Goal: Task Accomplishment & Management: Use online tool/utility

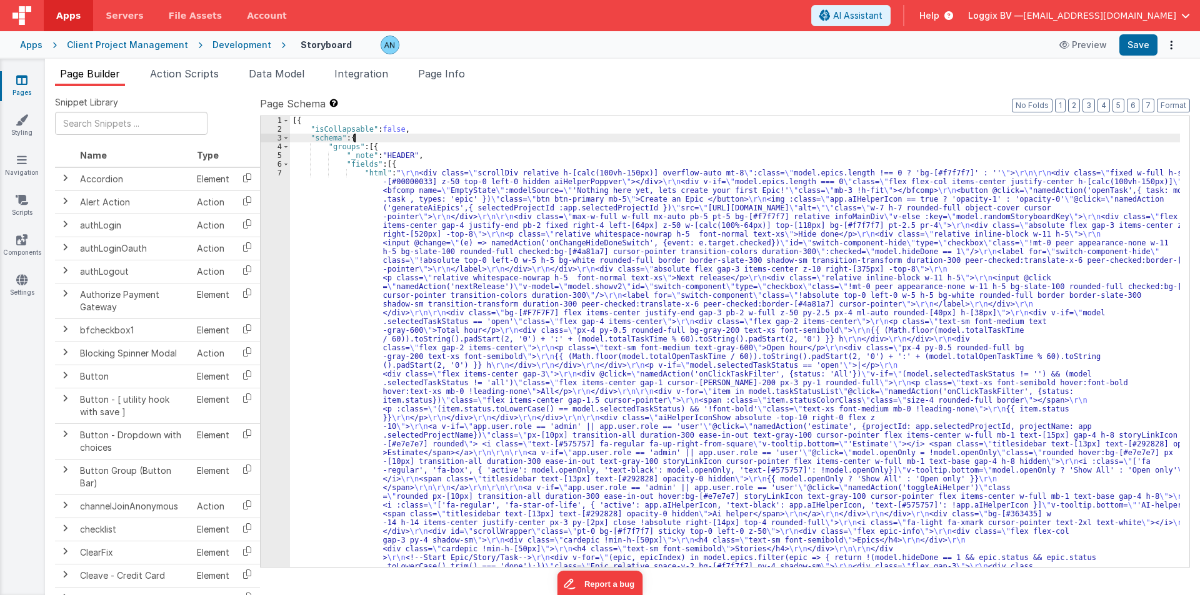
click at [366, 114] on div "Page Schema Shortcuts: Find: command-f Fold: command-option-L Unfold: command-o…" at bounding box center [725, 331] width 930 height 470
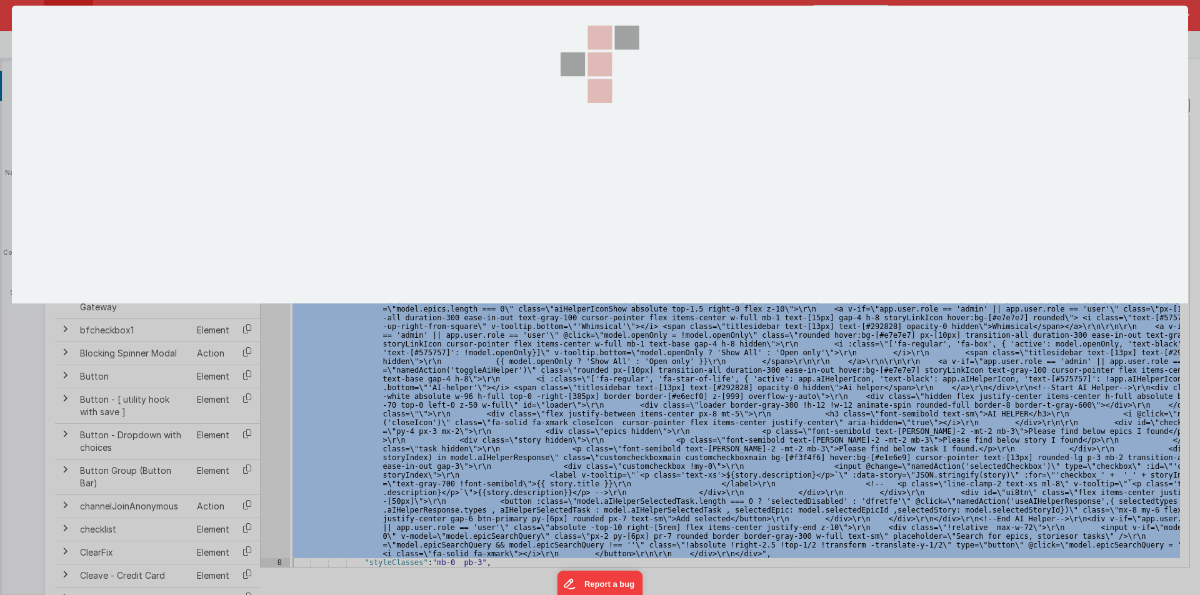
scroll to position [2785, 0]
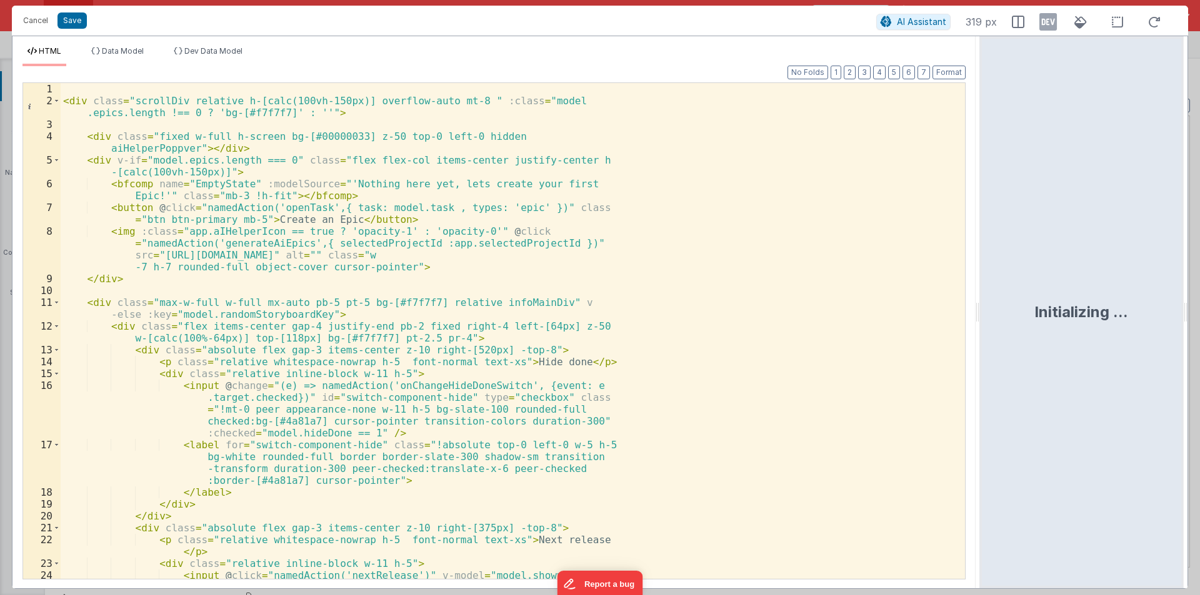
drag, startPoint x: 595, startPoint y: 305, endPoint x: 981, endPoint y: 304, distance: 386.1
click at [981, 304] on html "Cancel Save AI Assistant 319 px HTML Data Model Dev Data Model Format 7 6 5 4 3…" at bounding box center [600, 297] width 1200 height 595
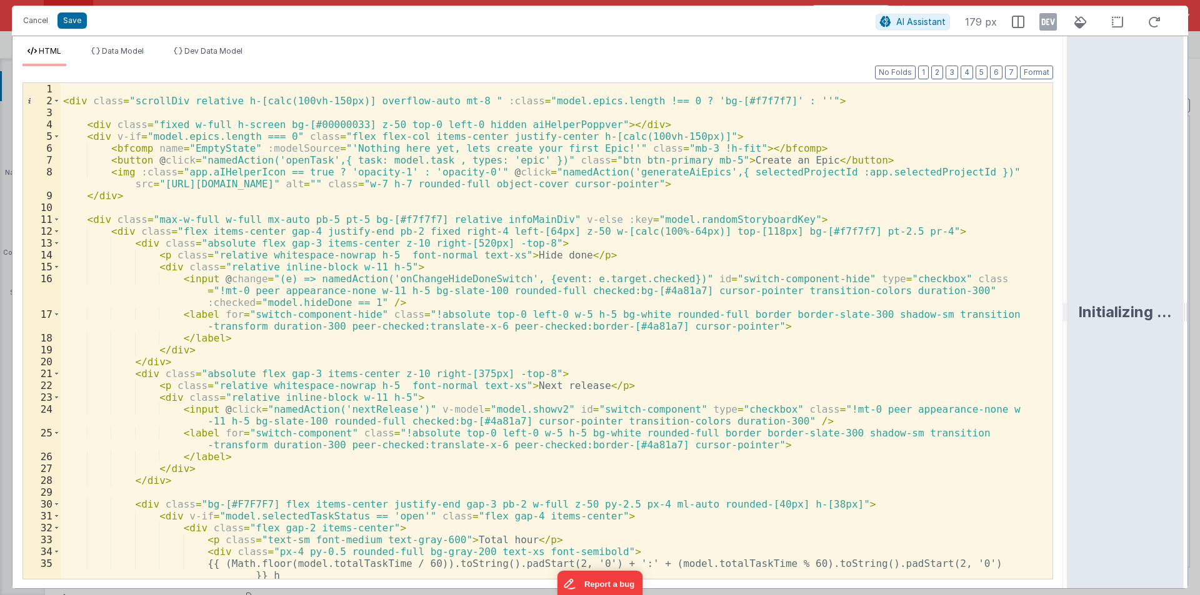
drag, startPoint x: 975, startPoint y: 312, endPoint x: 1131, endPoint y: 339, distance: 158.6
click at [1117, 337] on html "Cancel Save AI Assistant 179 px HTML Data Model Dev Data Model Format 7 6 5 4 3…" at bounding box center [600, 297] width 1200 height 595
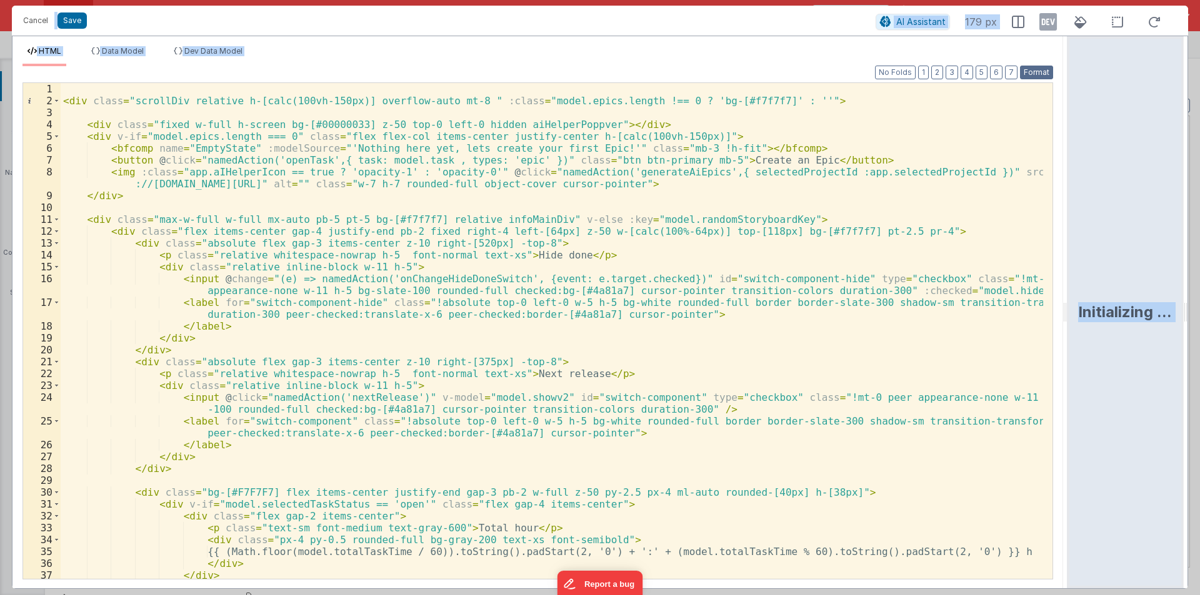
click at [1043, 70] on button "Format" at bounding box center [1036, 73] width 33 height 14
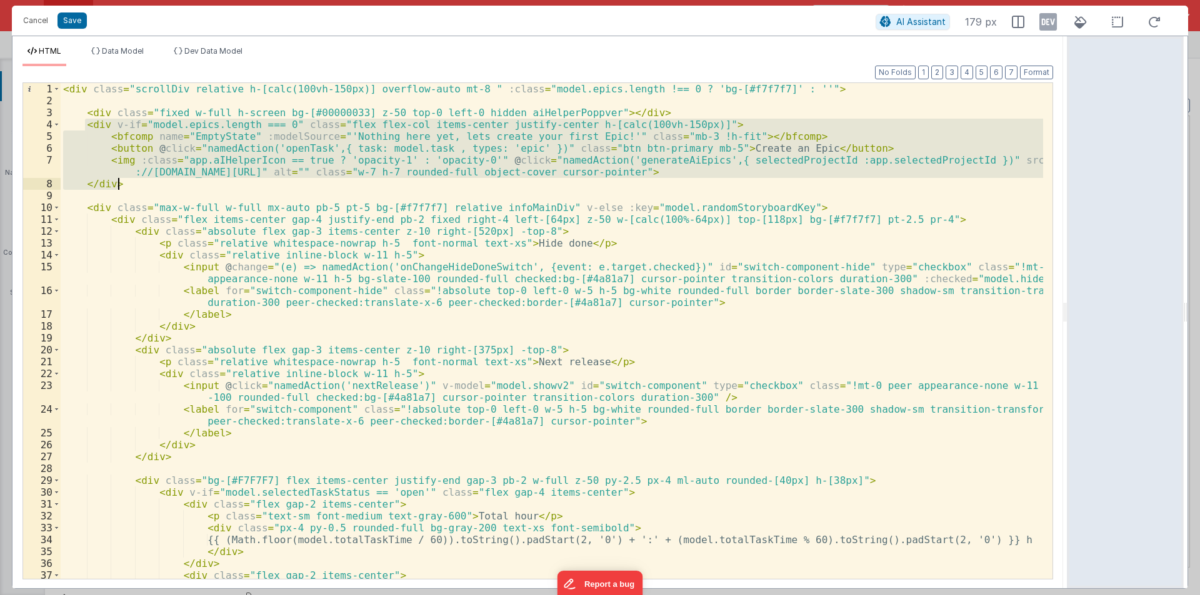
drag, startPoint x: 86, startPoint y: 128, endPoint x: 118, endPoint y: 182, distance: 63.0
click at [118, 182] on div "< div class = "scrollDiv relative h-[calc(100vh-150px)] overflow-auto mt-8 " :c…" at bounding box center [552, 343] width 982 height 520
click at [137, 187] on div "< div class = "scrollDiv relative h-[calc(100vh-150px)] overflow-auto mt-8 " :c…" at bounding box center [552, 331] width 982 height 496
drag, startPoint x: 84, startPoint y: 126, endPoint x: 123, endPoint y: 184, distance: 70.2
click at [123, 184] on div "< div class = "scrollDiv relative h-[calc(100vh-150px)] overflow-auto mt-8 " :c…" at bounding box center [552, 343] width 982 height 520
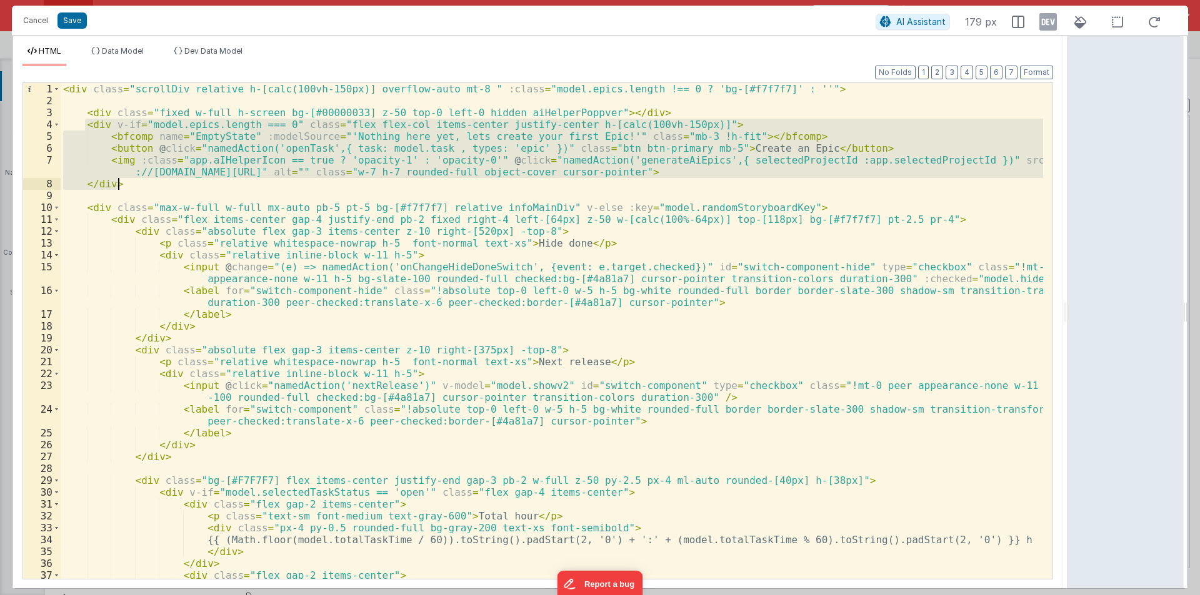
click at [123, 184] on div "< div class = "scrollDiv relative h-[calc(100vh-150px)] overflow-auto mt-8 " :c…" at bounding box center [552, 331] width 982 height 496
drag, startPoint x: 84, startPoint y: 126, endPoint x: 121, endPoint y: 179, distance: 64.6
click at [121, 179] on div "< div class = "scrollDiv relative h-[calc(100vh-150px)] overflow-auto mt-8 " :c…" at bounding box center [552, 343] width 982 height 520
click at [136, 176] on div "< div class = "scrollDiv relative h-[calc(100vh-150px)] overflow-auto mt-8 " :c…" at bounding box center [552, 331] width 982 height 496
drag, startPoint x: 86, startPoint y: 124, endPoint x: 127, endPoint y: 182, distance: 71.2
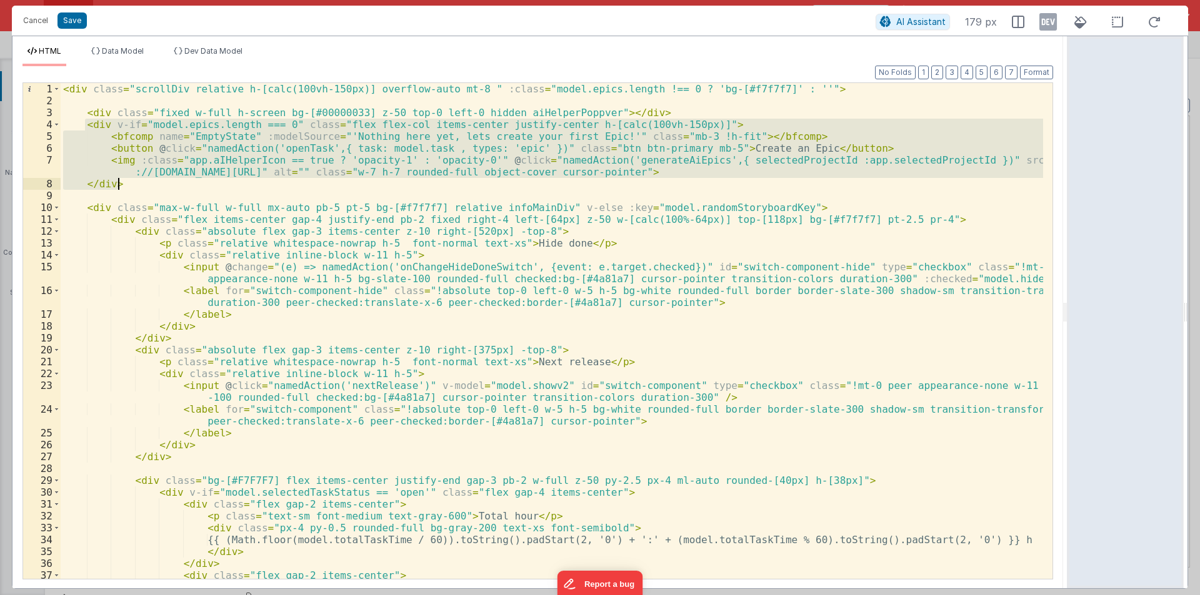
click at [127, 182] on div "< div class = "scrollDiv relative h-[calc(100vh-150px)] overflow-auto mt-8 " :c…" at bounding box center [552, 343] width 982 height 520
click at [127, 182] on div "< div class = "scrollDiv relative h-[calc(100vh-150px)] overflow-auto mt-8 " :c…" at bounding box center [552, 331] width 982 height 496
drag, startPoint x: 85, startPoint y: 126, endPoint x: 116, endPoint y: 182, distance: 63.8
click at [116, 182] on div "< div class = "scrollDiv relative h-[calc(100vh-150px)] overflow-auto mt-8 " :c…" at bounding box center [552, 343] width 982 height 520
click at [120, 181] on div "< div class = "scrollDiv relative h-[calc(100vh-150px)] overflow-auto mt-8 " :c…" at bounding box center [552, 331] width 982 height 496
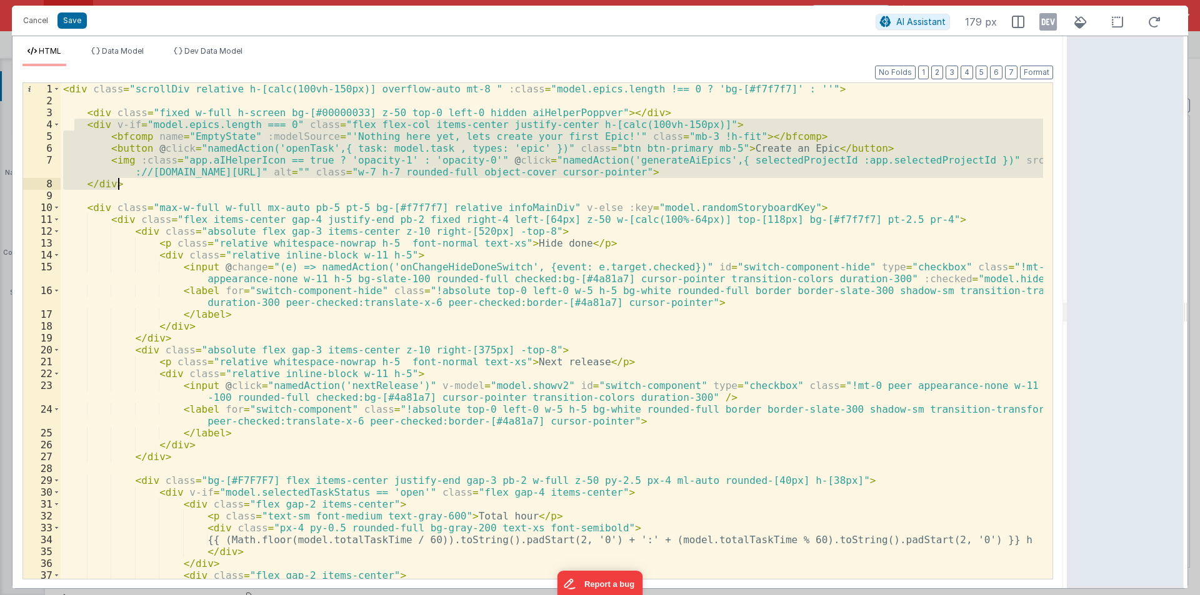
drag, startPoint x: 76, startPoint y: 126, endPoint x: 123, endPoint y: 183, distance: 74.2
click at [123, 183] on div "< div class = "scrollDiv relative h-[calc(100vh-150px)] overflow-auto mt-8 " :c…" at bounding box center [552, 343] width 982 height 520
click at [131, 181] on div "< div class = "scrollDiv relative h-[calc(100vh-150px)] overflow-auto mt-8 " :c…" at bounding box center [552, 331] width 982 height 496
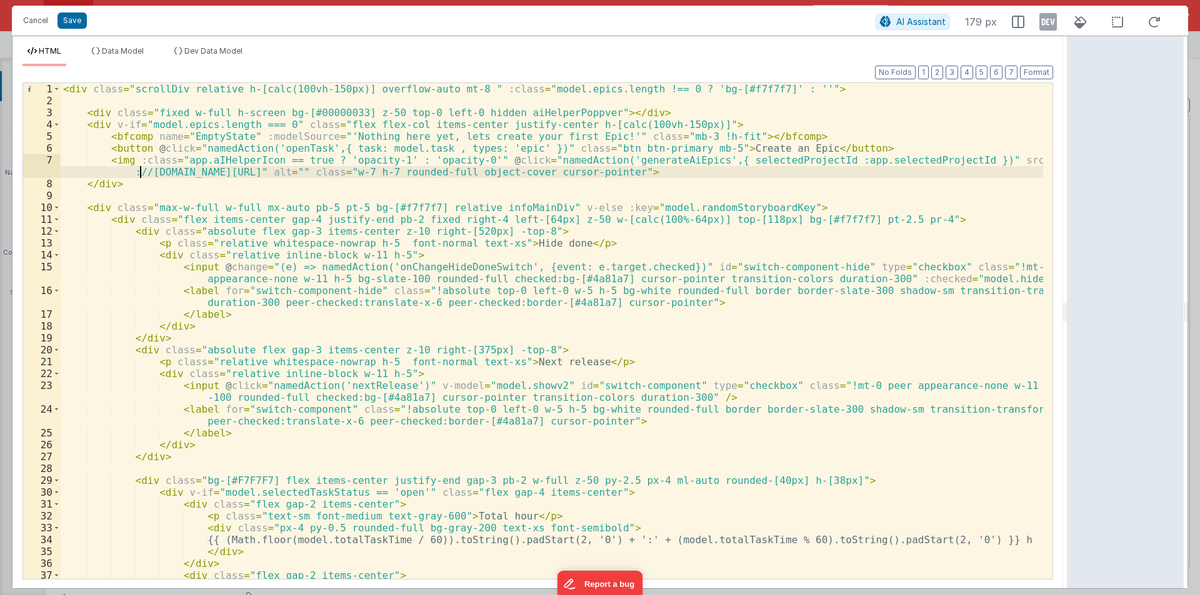
click at [137, 172] on div "< div class = "scrollDiv relative h-[calc(100vh-150px)] overflow-auto mt-8 " :c…" at bounding box center [552, 343] width 982 height 520
drag, startPoint x: 131, startPoint y: 172, endPoint x: 427, endPoint y: 169, distance: 296.1
click at [427, 169] on div "< div class = "scrollDiv relative h-[calc(100vh-150px)] overflow-auto mt-8 " :c…" at bounding box center [552, 343] width 982 height 520
drag, startPoint x: 971, startPoint y: 159, endPoint x: 419, endPoint y: 171, distance: 552.4
click at [420, 171] on div "< div class = "scrollDiv relative h-[calc(100vh-150px)] overflow-auto mt-8 " :c…" at bounding box center [552, 343] width 982 height 520
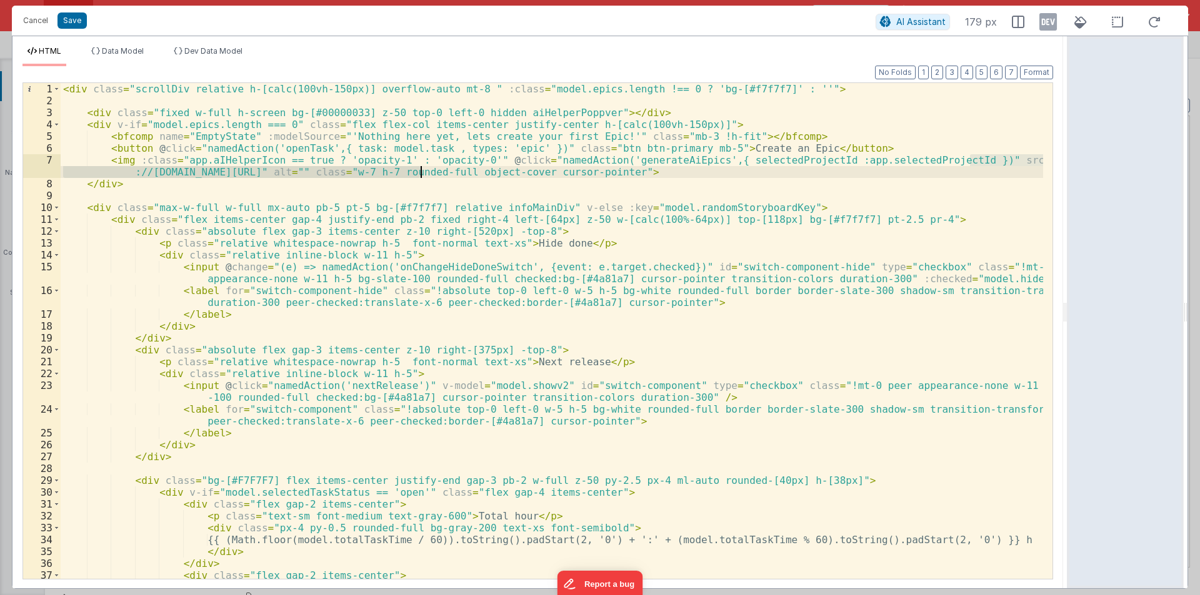
click at [419, 171] on div "< div class = "scrollDiv relative h-[calc(100vh-150px)] overflow-auto mt-8 " :c…" at bounding box center [552, 331] width 982 height 496
drag, startPoint x: 970, startPoint y: 161, endPoint x: 419, endPoint y: 168, distance: 551.1
click at [419, 168] on div "< div class = "scrollDiv relative h-[calc(100vh-150px)] overflow-auto mt-8 " :c…" at bounding box center [552, 343] width 982 height 520
click at [984, 155] on div "< div class = "scrollDiv relative h-[calc(100vh-150px)] overflow-auto mt-8 " :c…" at bounding box center [552, 331] width 982 height 496
drag, startPoint x: 970, startPoint y: 160, endPoint x: 418, endPoint y: 171, distance: 551.8
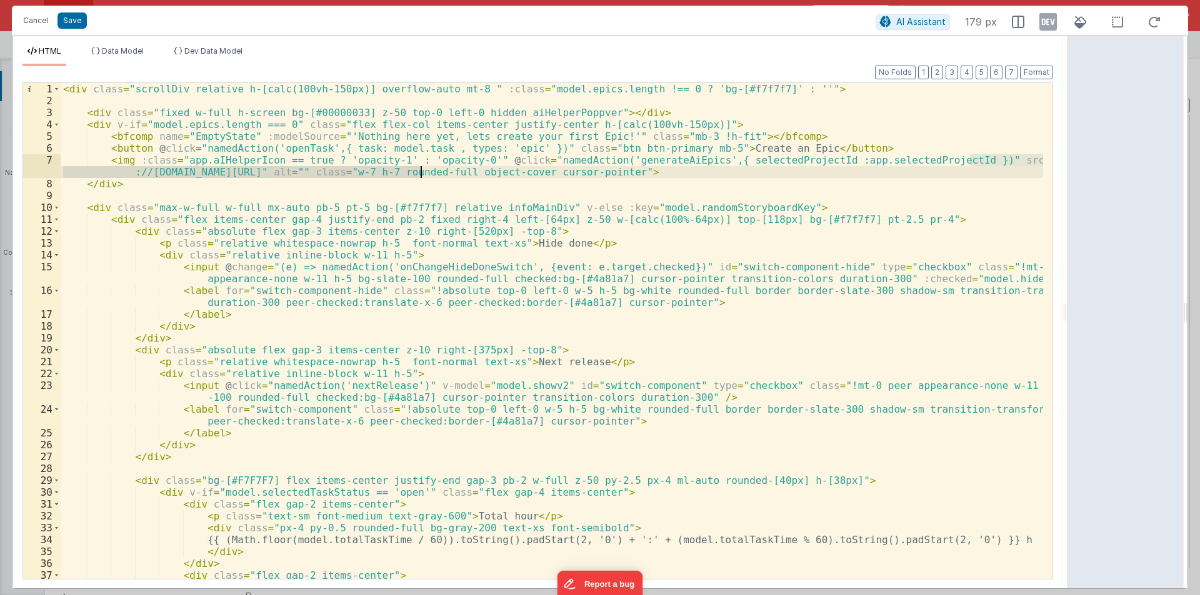
click at [418, 171] on div "< div class = "scrollDiv relative h-[calc(100vh-150px)] overflow-auto mt-8 " :c…" at bounding box center [552, 343] width 982 height 520
click at [460, 167] on div "< div class = "scrollDiv relative h-[calc(100vh-150px)] overflow-auto mt-8 " :c…" at bounding box center [552, 343] width 982 height 520
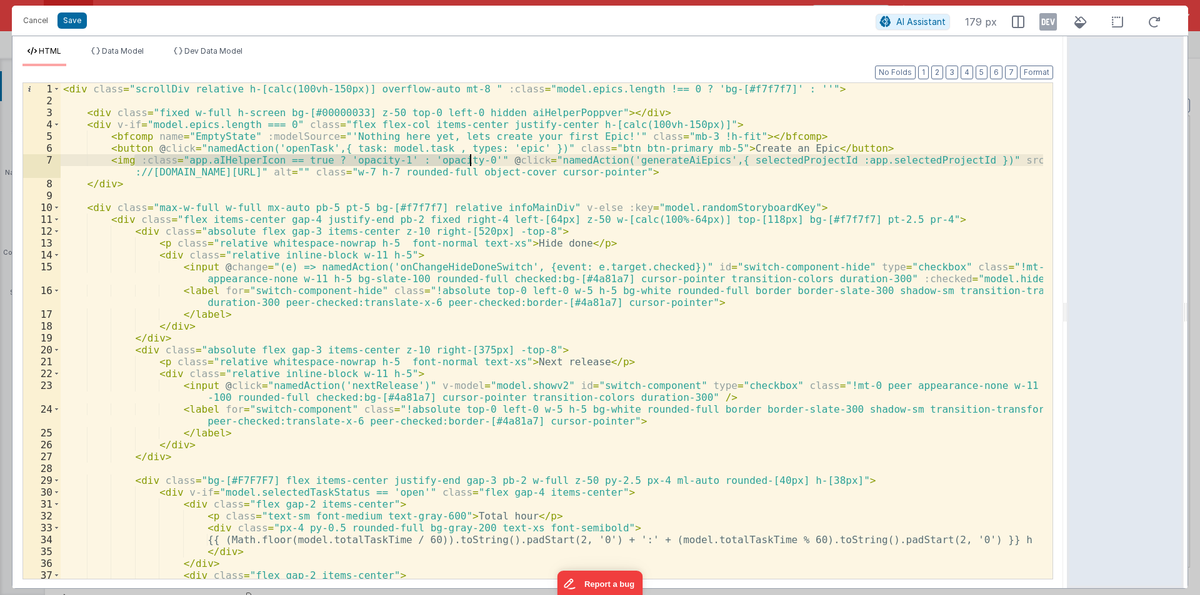
drag, startPoint x: 135, startPoint y: 163, endPoint x: 472, endPoint y: 163, distance: 337.4
click at [472, 163] on div "< div class = "scrollDiv relative h-[calc(100vh-150px)] overflow-auto mt-8 " :c…" at bounding box center [552, 343] width 982 height 520
click at [112, 194] on div "< div class = "scrollDiv relative h-[calc(100vh-150px)] overflow-auto mt-8 " :c…" at bounding box center [552, 343] width 982 height 520
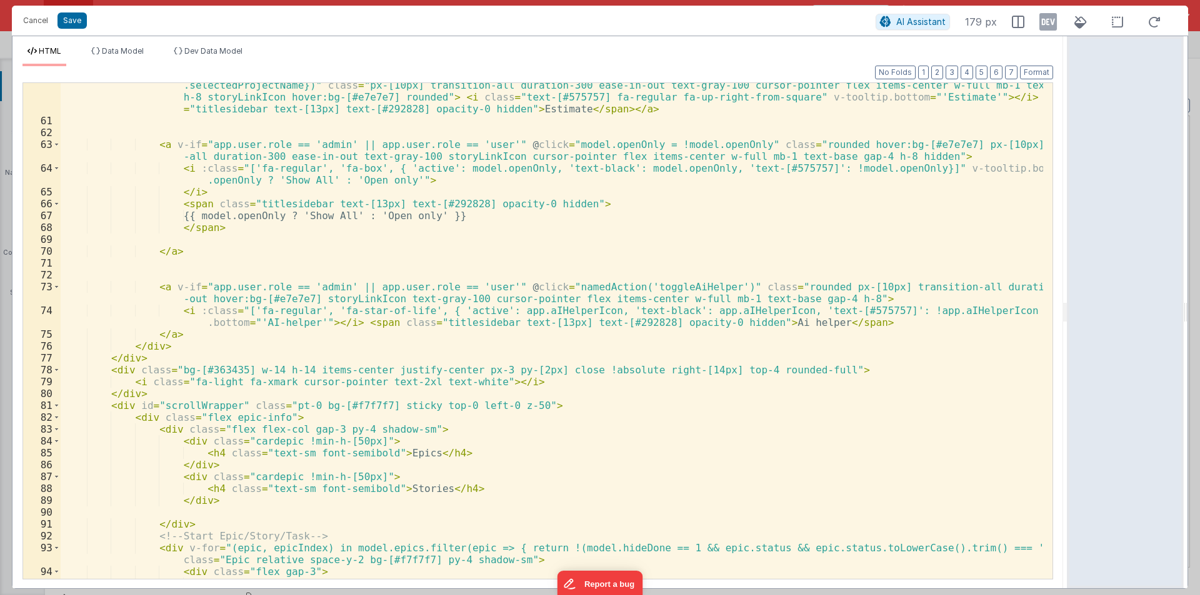
scroll to position [787, 0]
click at [167, 239] on div "< a v-if = "app.user.role == 'admin' || app.user.role == 'user'" @ click = "nam…" at bounding box center [552, 362] width 982 height 591
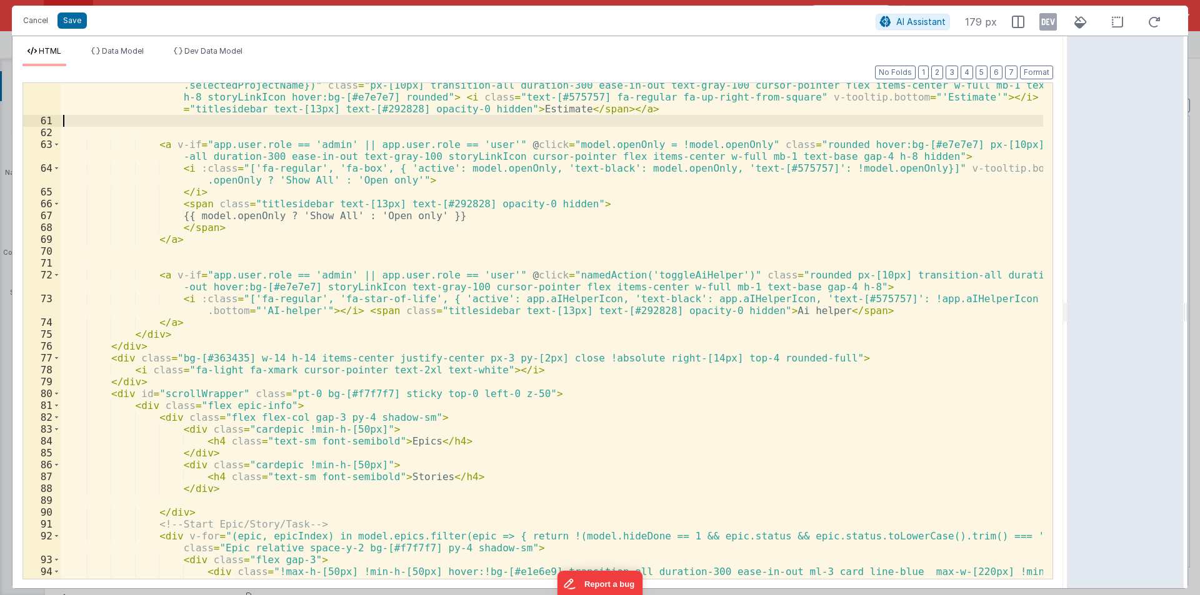
click at [141, 120] on div "< a v-if = "app.user.role == 'admin' || app.user.role == 'user'" @ click = "nam…" at bounding box center [552, 362] width 982 height 591
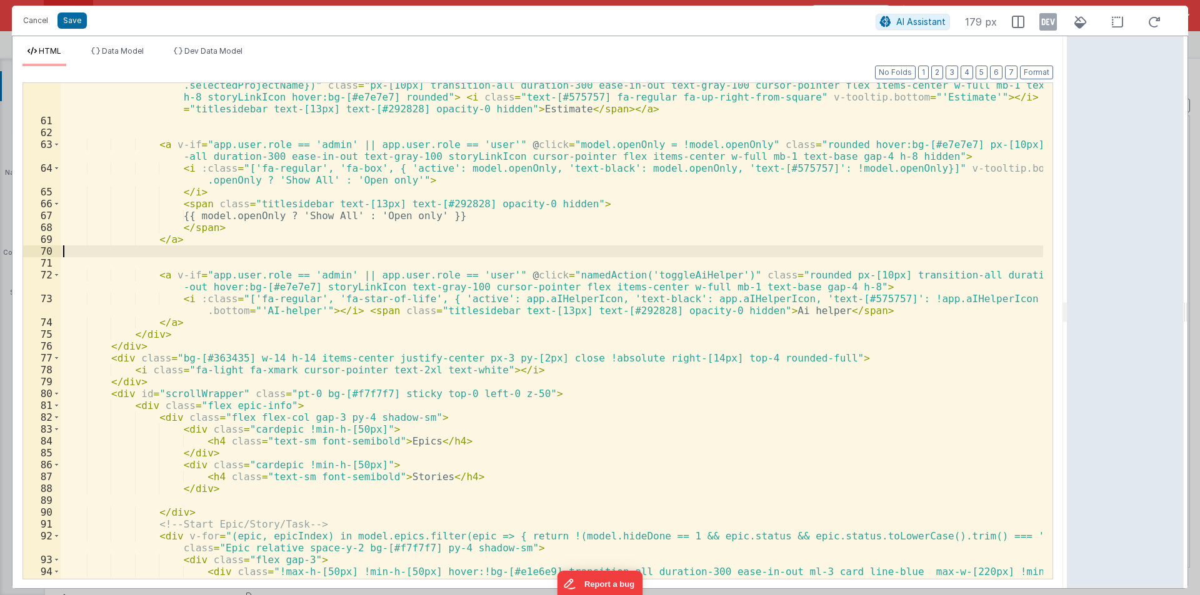
click at [167, 255] on div "< a v-if = "app.user.role == 'admin' || app.user.role == 'user'" @ click = "nam…" at bounding box center [552, 362] width 982 height 591
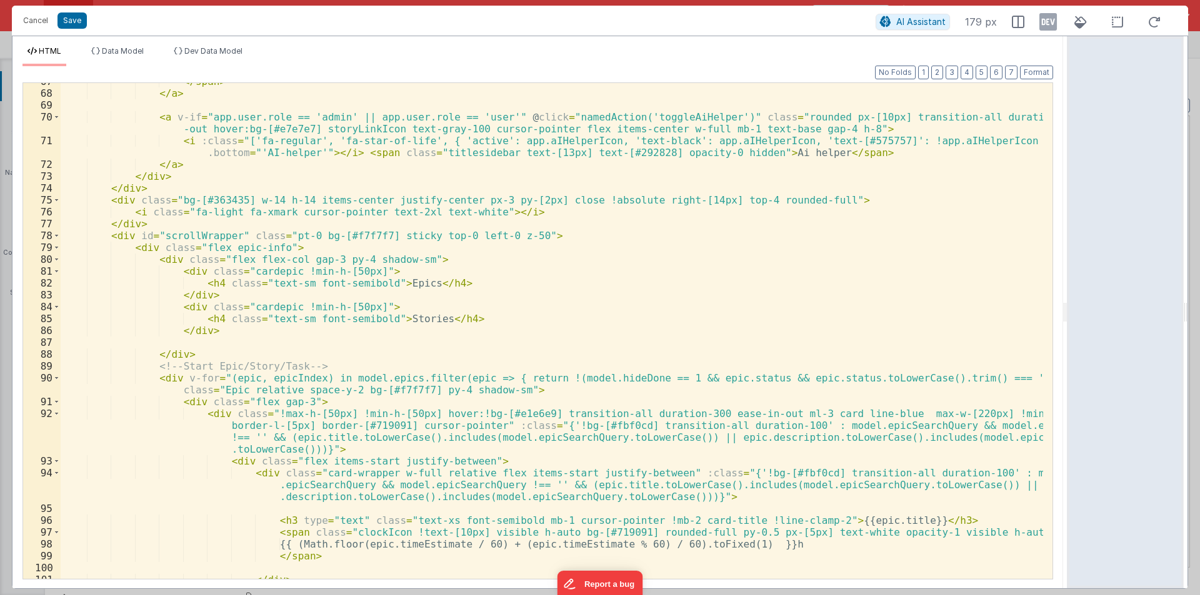
scroll to position [921, 0]
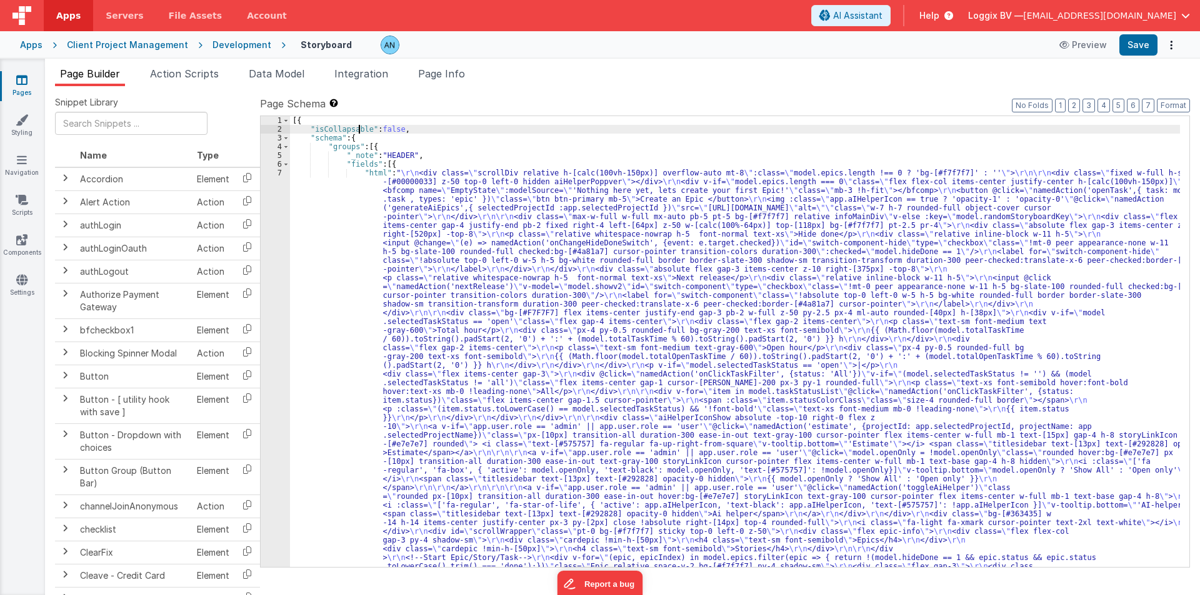
drag, startPoint x: 310, startPoint y: 127, endPoint x: 411, endPoint y: 130, distance: 101.3
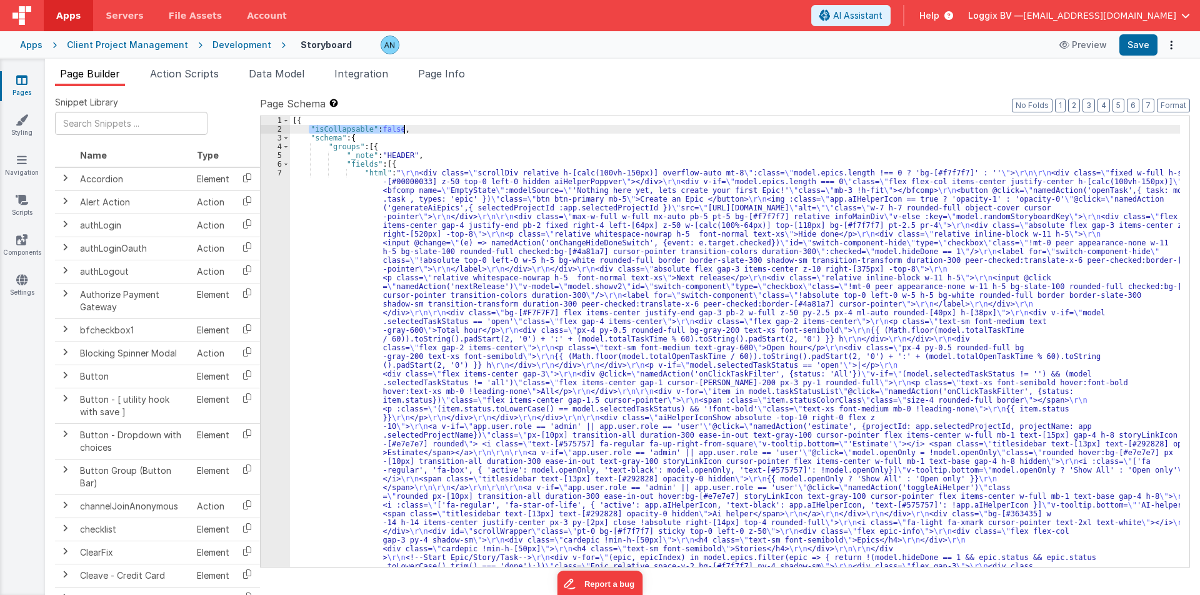
click at [307, 128] on div "[{ "isCollapsable" : false , "schema" : { "groups" : [{ "_note" : "HEADER" , "f…" at bounding box center [735, 341] width 890 height 451
drag, startPoint x: 307, startPoint y: 126, endPoint x: 197, endPoint y: 157, distance: 113.5
drag, startPoint x: 364, startPoint y: 136, endPoint x: 301, endPoint y: 137, distance: 62.5
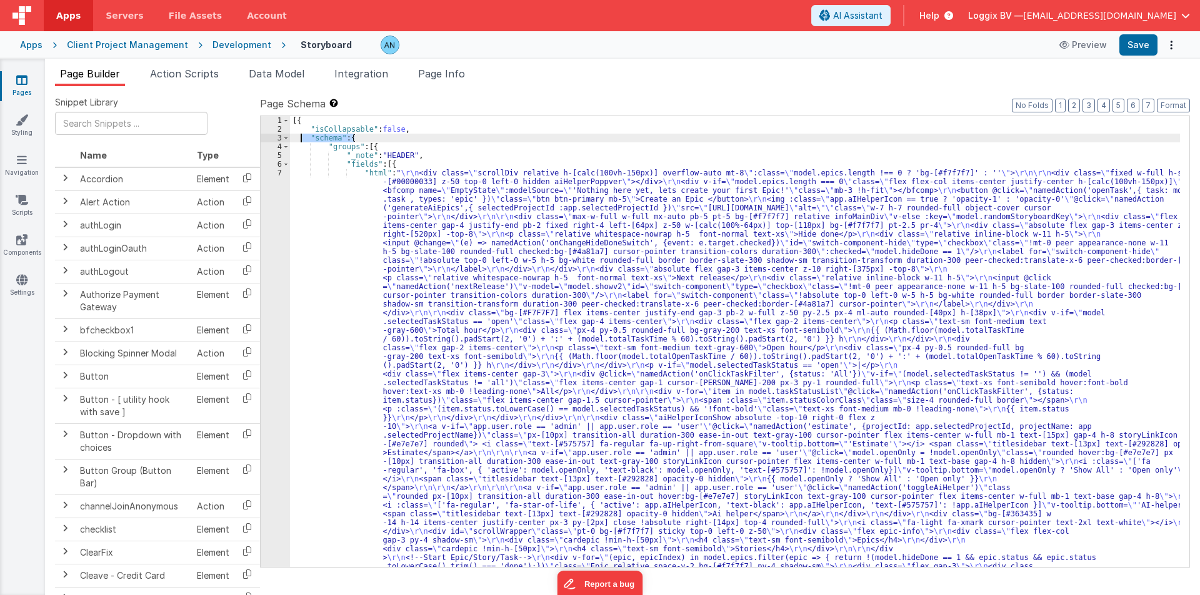
drag, startPoint x: 391, startPoint y: 145, endPoint x: 290, endPoint y: 143, distance: 101.2
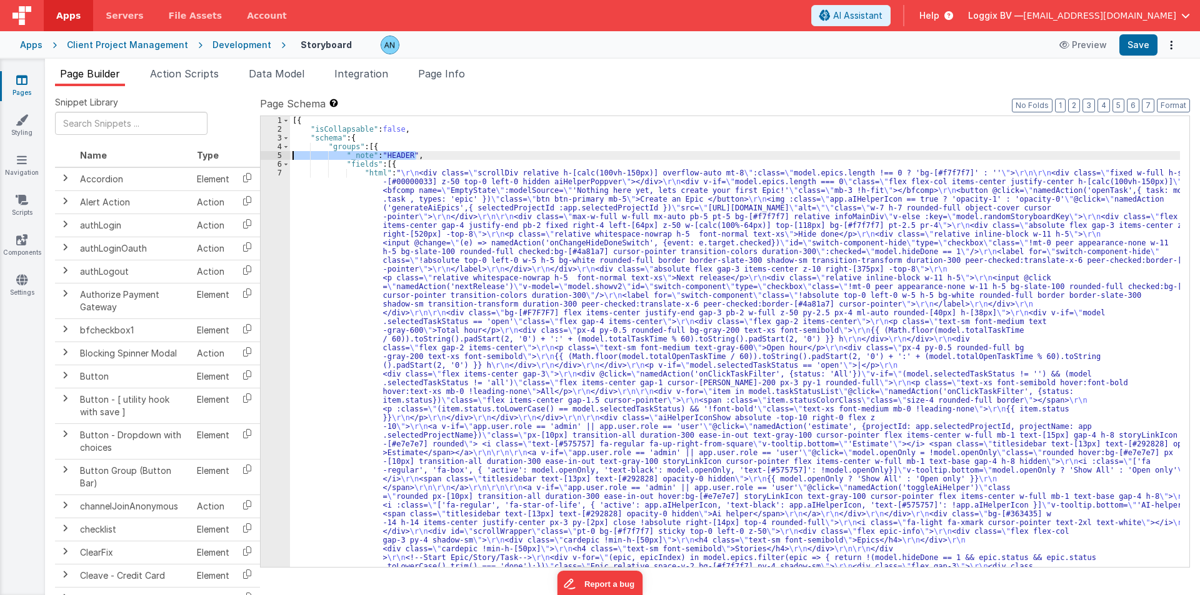
drag, startPoint x: 417, startPoint y: 154, endPoint x: 286, endPoint y: 157, distance: 131.8
click at [286, 157] on div "1 2 3 4 5 6 7 [{ "isCollapsable" : false , "schema" : { "groups" : [{ "_note" :…" at bounding box center [725, 342] width 930 height 452
drag, startPoint x: 405, startPoint y: 166, endPoint x: 297, endPoint y: 164, distance: 108.1
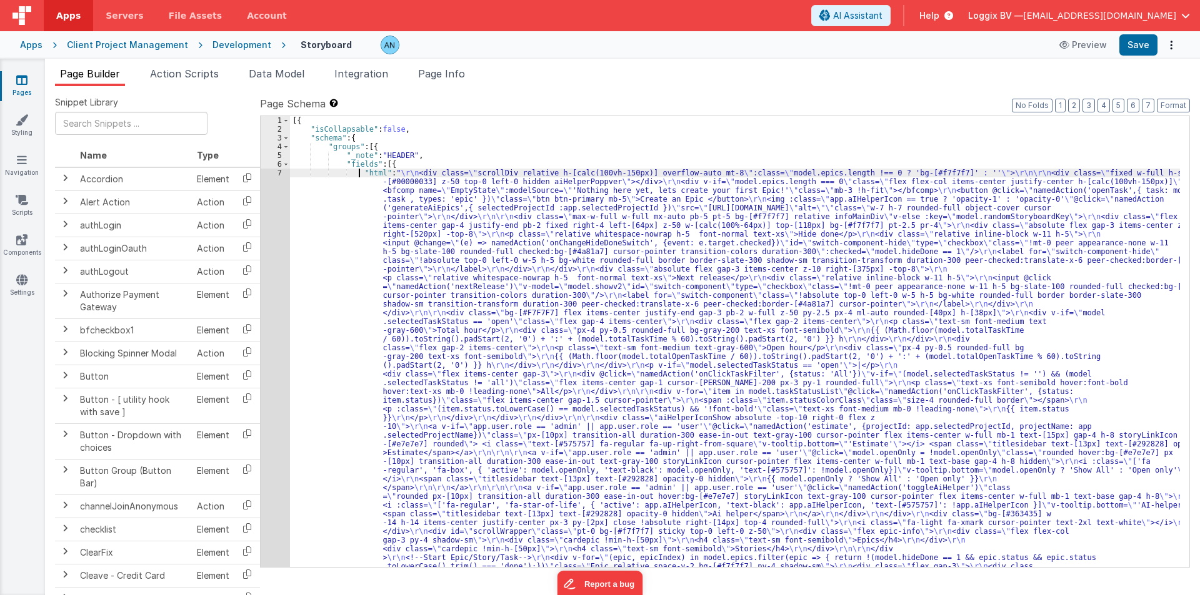
click at [284, 164] on span at bounding box center [285, 164] width 7 height 9
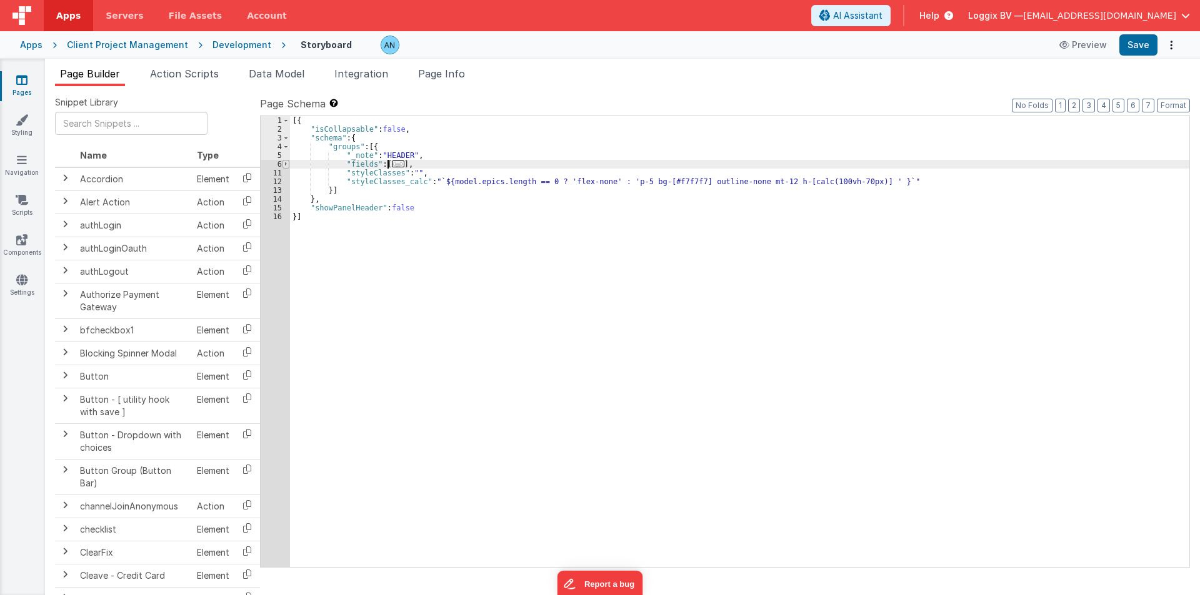
click at [288, 167] on span at bounding box center [285, 164] width 7 height 9
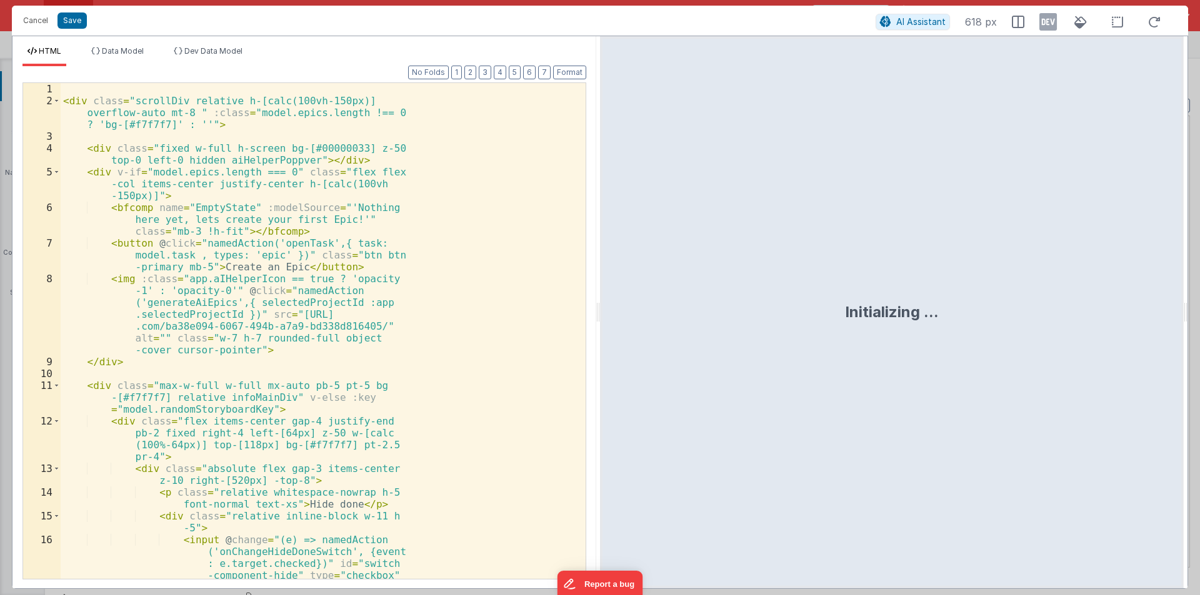
scroll to position [2785, 0]
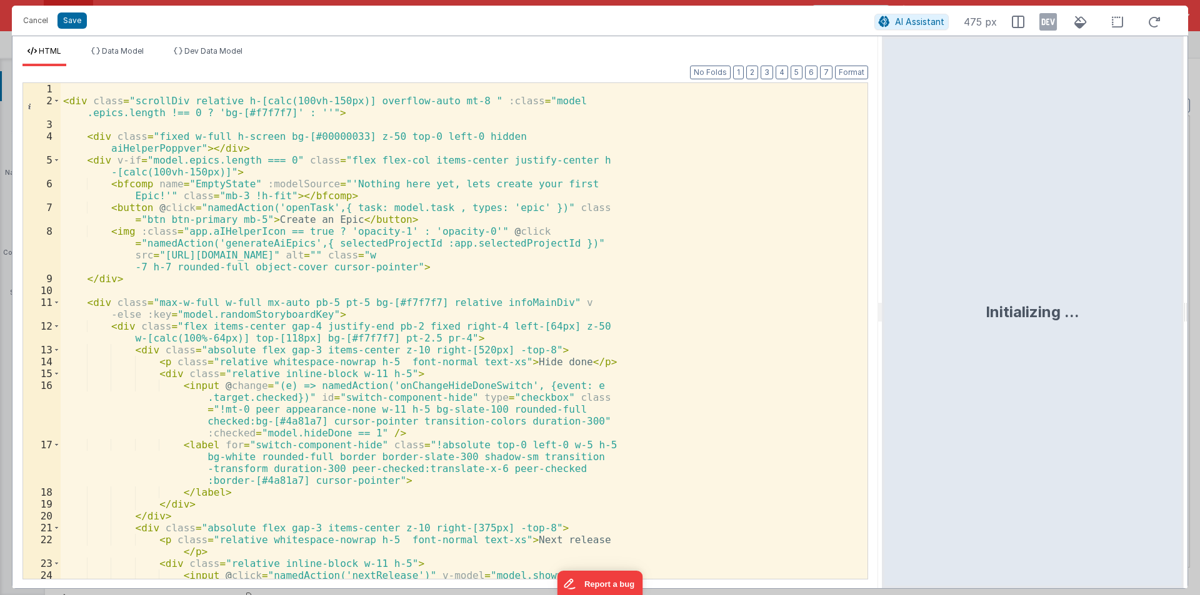
drag, startPoint x: 597, startPoint y: 314, endPoint x: 883, endPoint y: 309, distance: 285.5
click at [883, 309] on html "Cancel Save AI Assistant 475 px HTML Data Model Dev Data Model Format 7 6 5 4 3…" at bounding box center [600, 297] width 1200 height 595
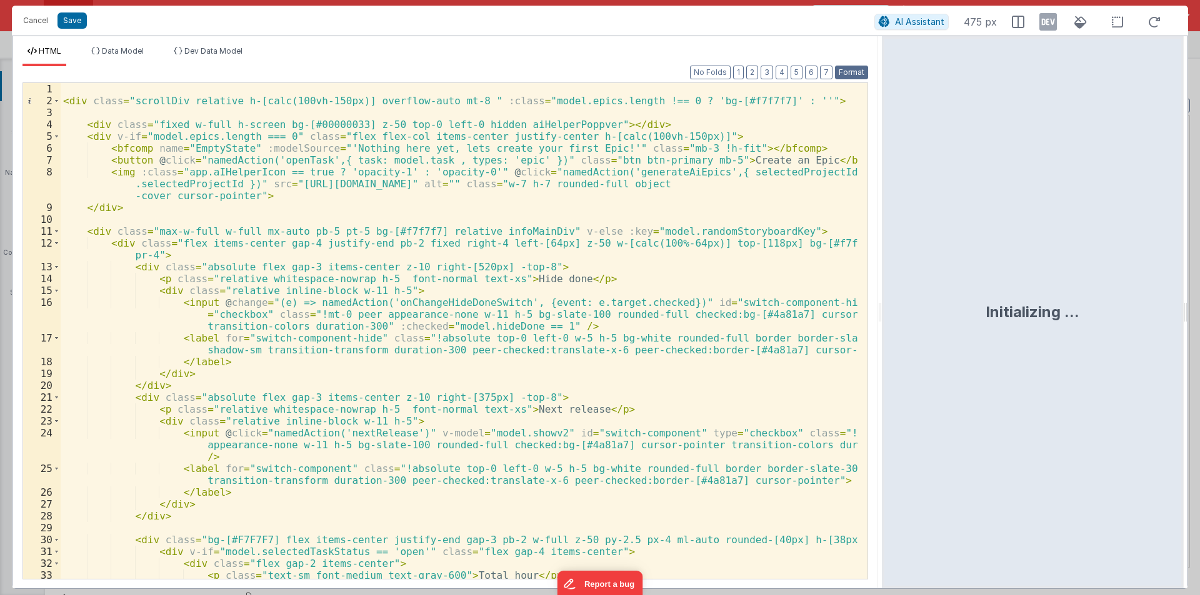
click at [847, 72] on button "Format" at bounding box center [851, 73] width 33 height 14
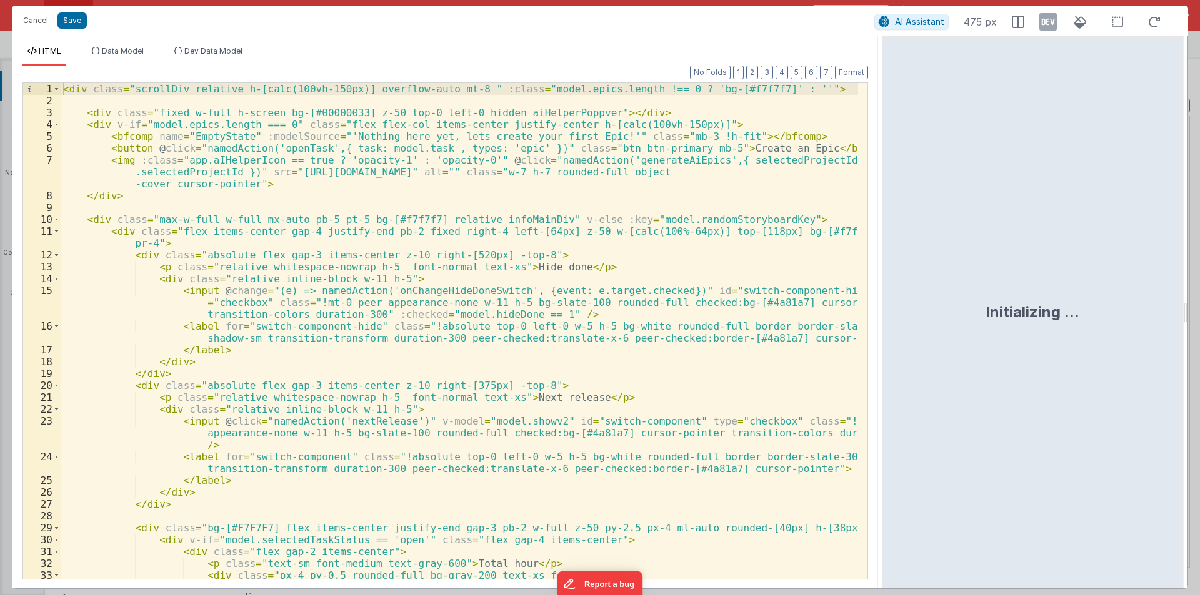
click at [236, 247] on div "< div class = "scrollDiv relative h-[calc(100vh-150px)] overflow-auto mt-8 " :c…" at bounding box center [459, 349] width 797 height 532
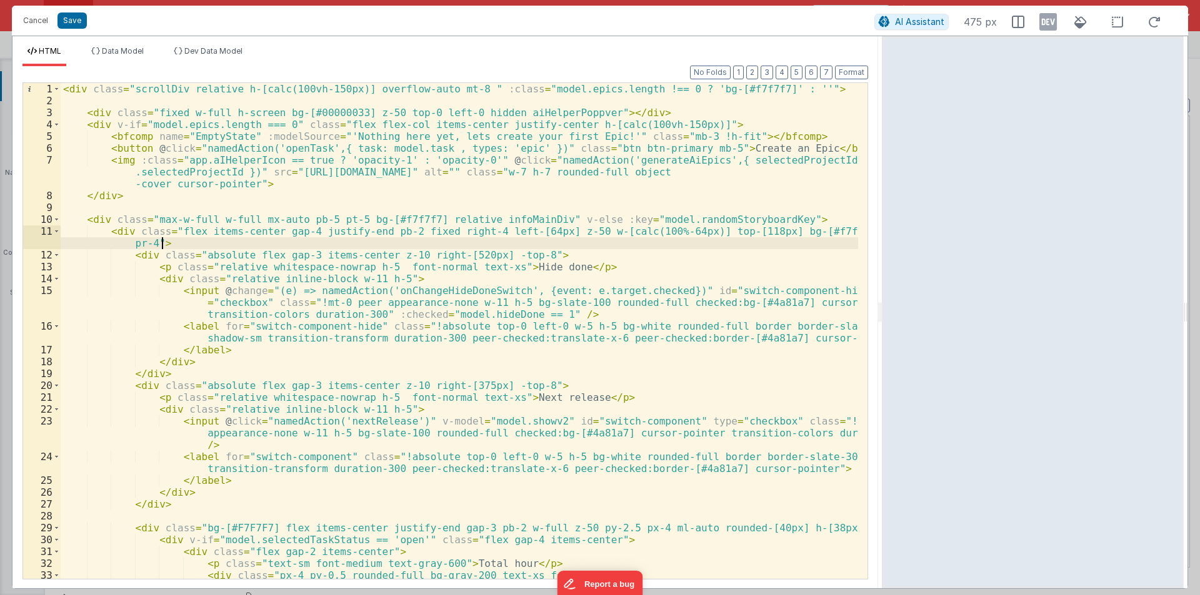
click at [549, 249] on div "< div class = "scrollDiv relative h-[calc(100vh-150px)] overflow-auto mt-8 " :c…" at bounding box center [459, 349] width 797 height 532
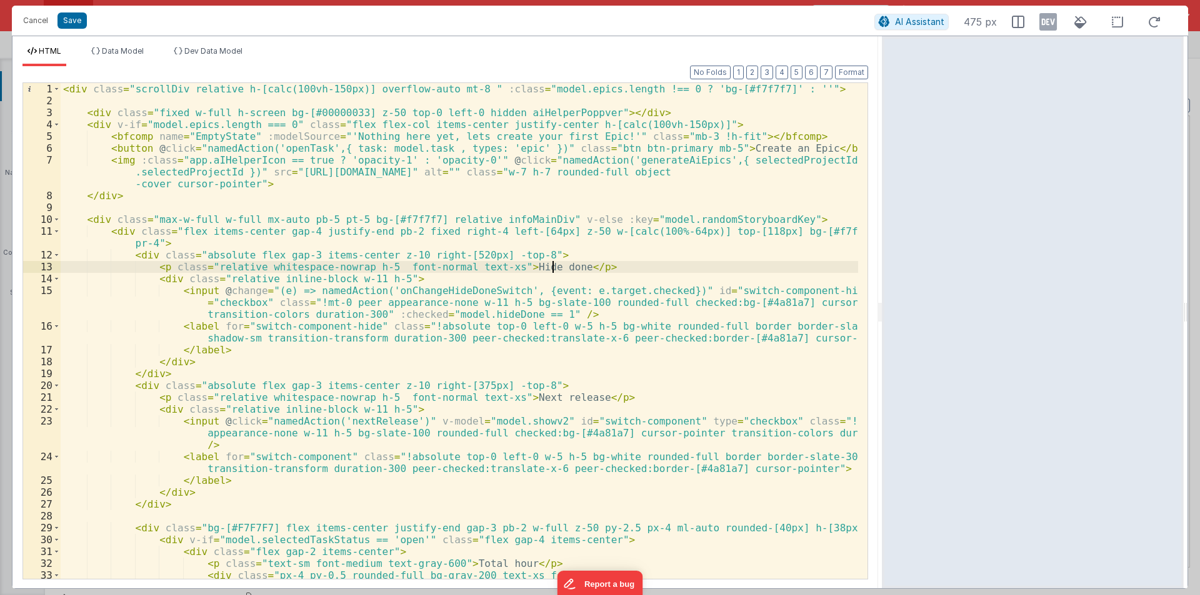
click at [553, 264] on div "< div class = "scrollDiv relative h-[calc(100vh-150px)] overflow-auto mt-8 " :c…" at bounding box center [459, 349] width 797 height 532
click at [550, 258] on div "< div class = "scrollDiv relative h-[calc(100vh-150px)] overflow-auto mt-8 " :c…" at bounding box center [459, 349] width 797 height 532
click at [580, 266] on div "< div class = "scrollDiv relative h-[calc(100vh-150px)] overflow-auto mt-8 " :c…" at bounding box center [459, 349] width 797 height 532
click at [431, 276] on div "< div class = "scrollDiv relative h-[calc(100vh-150px)] overflow-auto mt-8 " :c…" at bounding box center [459, 349] width 797 height 532
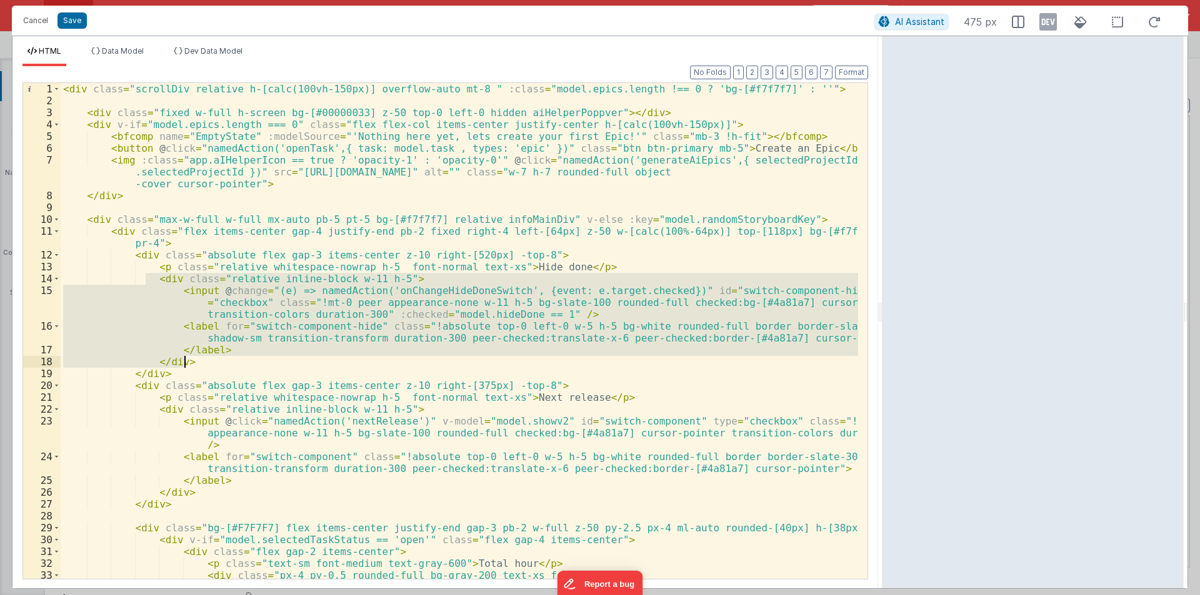
drag, startPoint x: 148, startPoint y: 279, endPoint x: 196, endPoint y: 360, distance: 93.5
click at [196, 360] on div "< div class = "scrollDiv relative h-[calc(100vh-150px)] overflow-auto mt-8 " :c…" at bounding box center [459, 349] width 797 height 532
click at [196, 360] on div "< div class = "scrollDiv relative h-[calc(100vh-150px)] overflow-auto mt-8 " :c…" at bounding box center [459, 331] width 797 height 496
drag, startPoint x: 151, startPoint y: 281, endPoint x: 194, endPoint y: 360, distance: 90.0
click at [194, 360] on div "< div class = "scrollDiv relative h-[calc(100vh-150px)] overflow-auto mt-8 " :c…" at bounding box center [459, 349] width 797 height 532
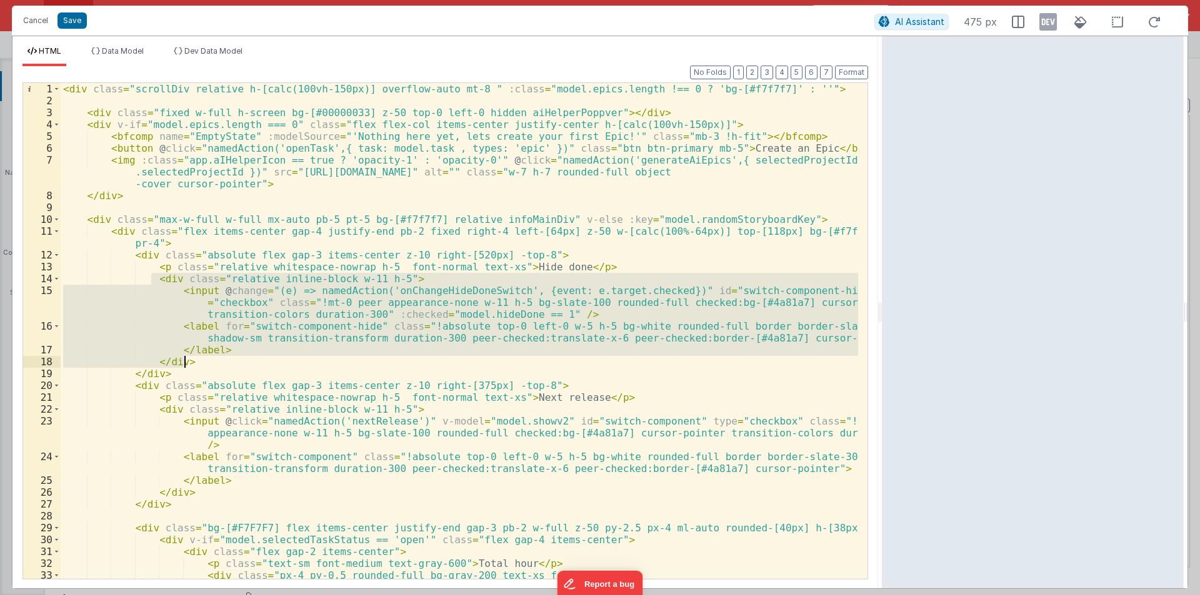
click at [217, 347] on div "< div class = "scrollDiv relative h-[calc(100vh-150px)] overflow-auto mt-8 " :c…" at bounding box center [459, 331] width 797 height 496
drag, startPoint x: 149, startPoint y: 281, endPoint x: 186, endPoint y: 362, distance: 88.9
click at [186, 362] on div "< div class = "scrollDiv relative h-[calc(100vh-150px)] overflow-auto mt-8 " :c…" at bounding box center [459, 349] width 797 height 532
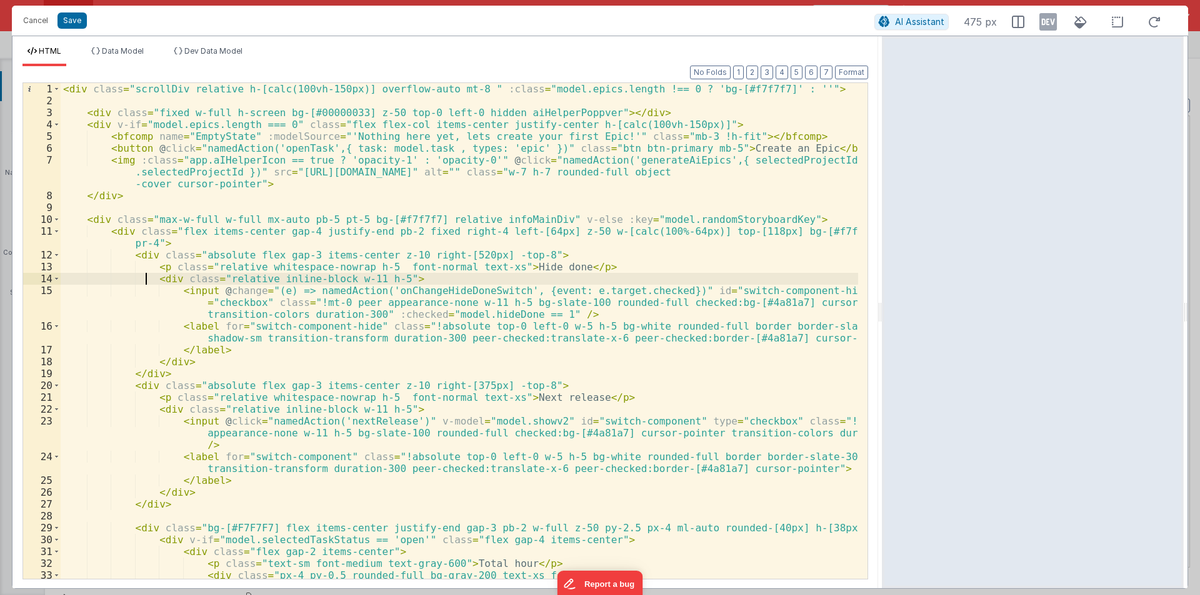
click at [144, 274] on div "< div class = "scrollDiv relative h-[calc(100vh-150px)] overflow-auto mt-8 " :c…" at bounding box center [459, 349] width 797 height 532
click at [132, 277] on div "< div class = "scrollDiv relative h-[calc(100vh-150px)] overflow-auto mt-8 " :c…" at bounding box center [459, 349] width 797 height 532
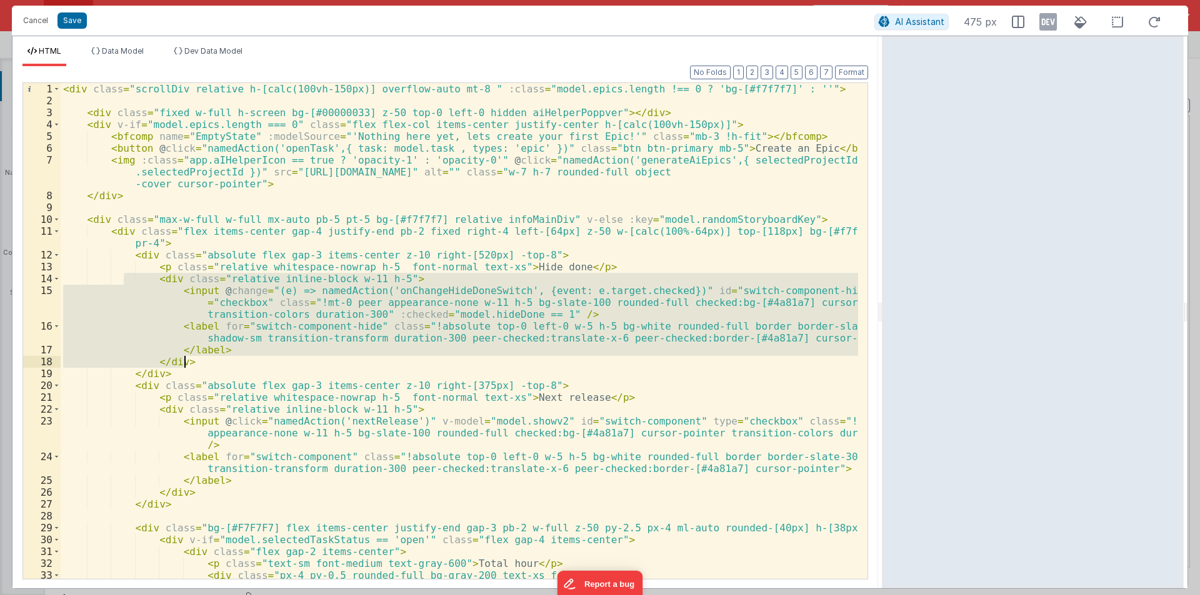
drag, startPoint x: 122, startPoint y: 281, endPoint x: 187, endPoint y: 363, distance: 105.4
click at [187, 363] on div "< div class = "scrollDiv relative h-[calc(100vh-150px)] overflow-auto mt-8 " :c…" at bounding box center [459, 349] width 797 height 532
click at [209, 359] on div "< div class = "scrollDiv relative h-[calc(100vh-150px)] overflow-auto mt-8 " :c…" at bounding box center [459, 331] width 797 height 496
drag, startPoint x: 145, startPoint y: 275, endPoint x: 202, endPoint y: 363, distance: 105.2
click at [202, 363] on div "< div class = "scrollDiv relative h-[calc(100vh-150px)] overflow-auto mt-8 " :c…" at bounding box center [459, 349] width 797 height 532
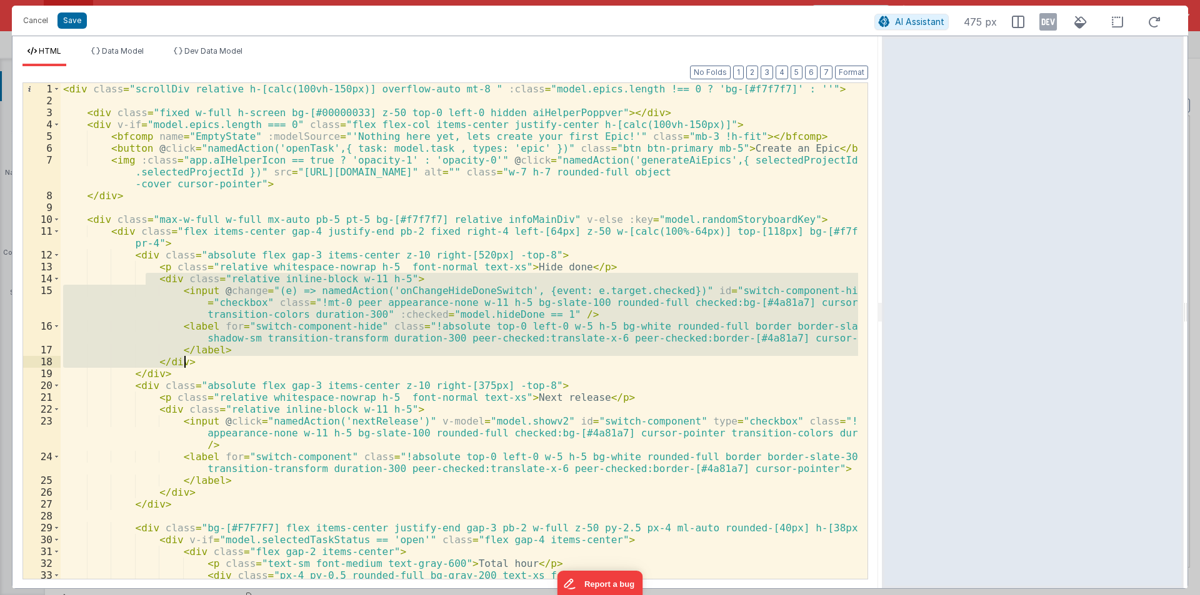
click at [166, 248] on div "< div class = "scrollDiv relative h-[calc(100vh-150px)] overflow-auto mt-8 " :c…" at bounding box center [459, 349] width 797 height 532
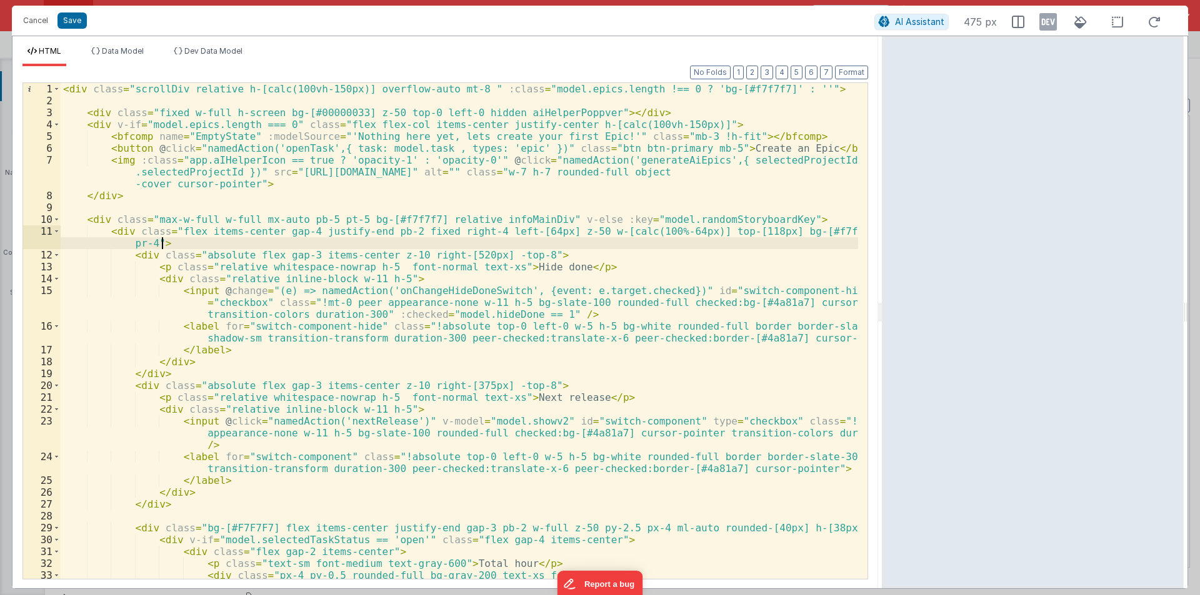
click at [123, 223] on div "< div class = "scrollDiv relative h-[calc(100vh-150px)] overflow-auto mt-8 " :c…" at bounding box center [459, 349] width 797 height 532
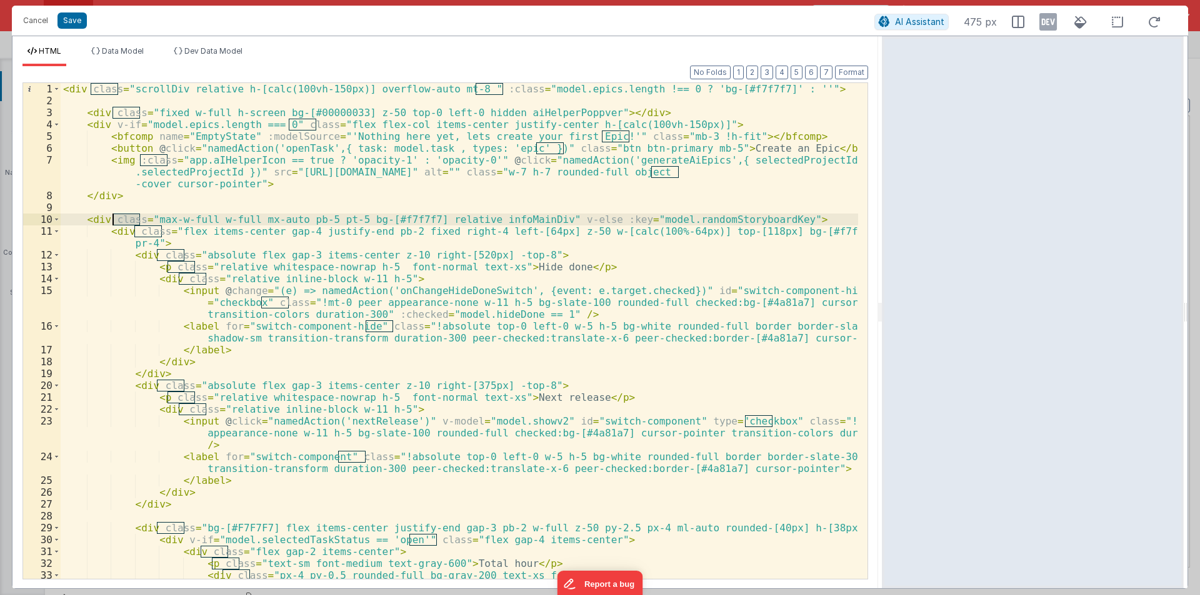
click at [123, 223] on div "< div class = "scrollDiv relative h-[calc(100vh-150px)] overflow-auto mt-8 " :c…" at bounding box center [459, 349] width 797 height 532
click at [57, 221] on span at bounding box center [56, 220] width 7 height 12
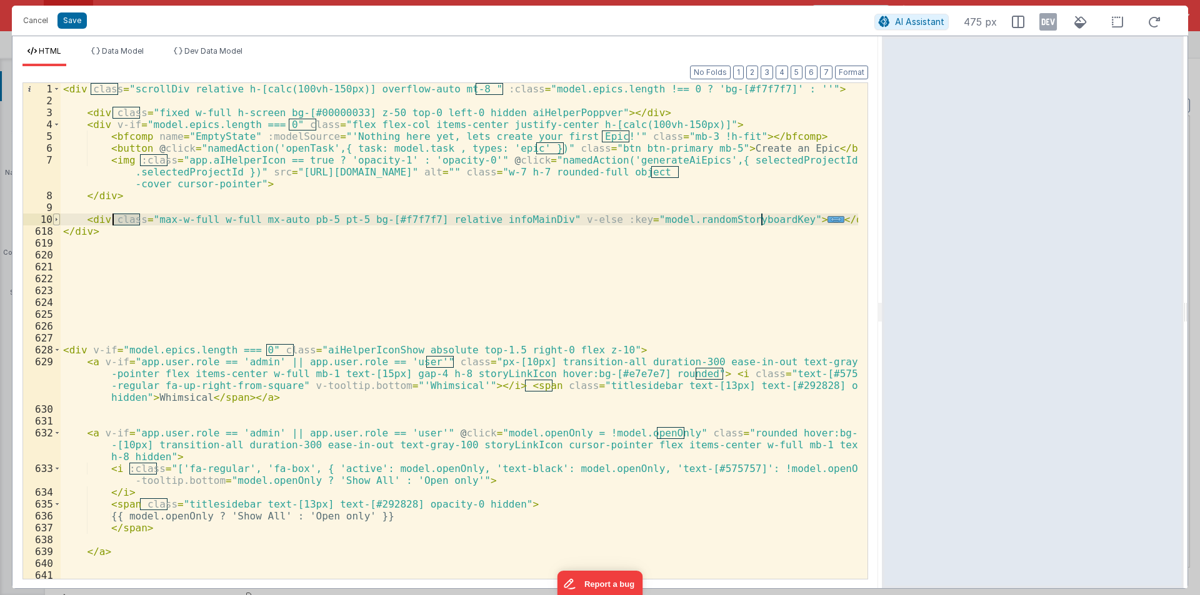
click at [57, 221] on span at bounding box center [56, 220] width 7 height 12
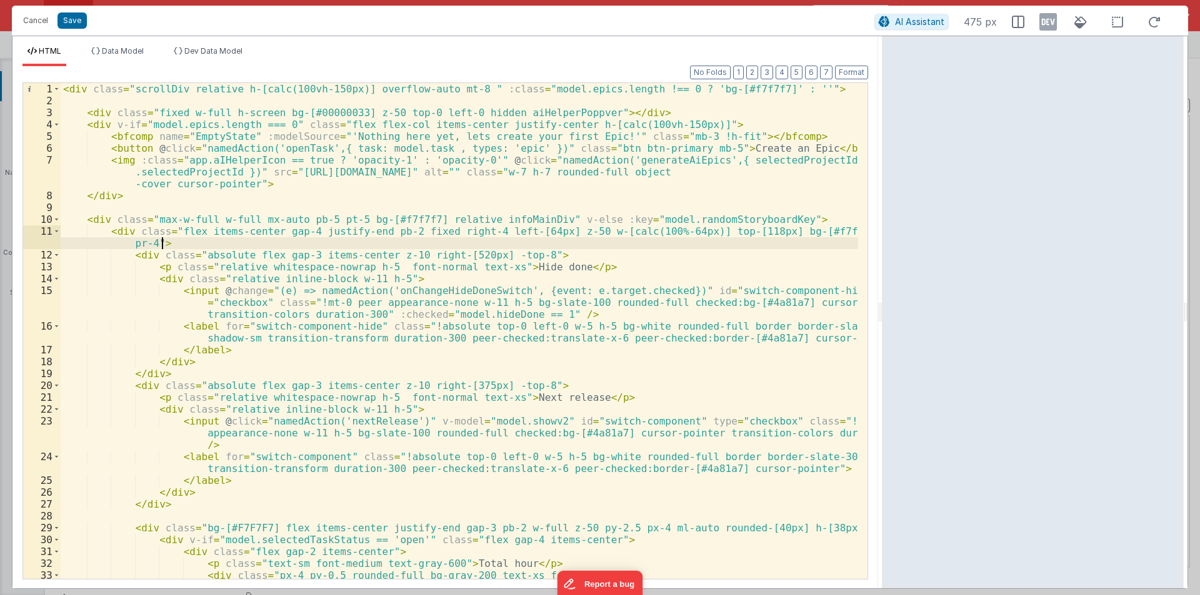
click at [175, 247] on div "< div class = "scrollDiv relative h-[calc(100vh-150px)] overflow-auto mt-8 " :c…" at bounding box center [459, 349] width 797 height 532
click at [130, 201] on div "< div class = "scrollDiv relative h-[calc(100vh-150px)] overflow-auto mt-8 " :c…" at bounding box center [459, 349] width 797 height 532
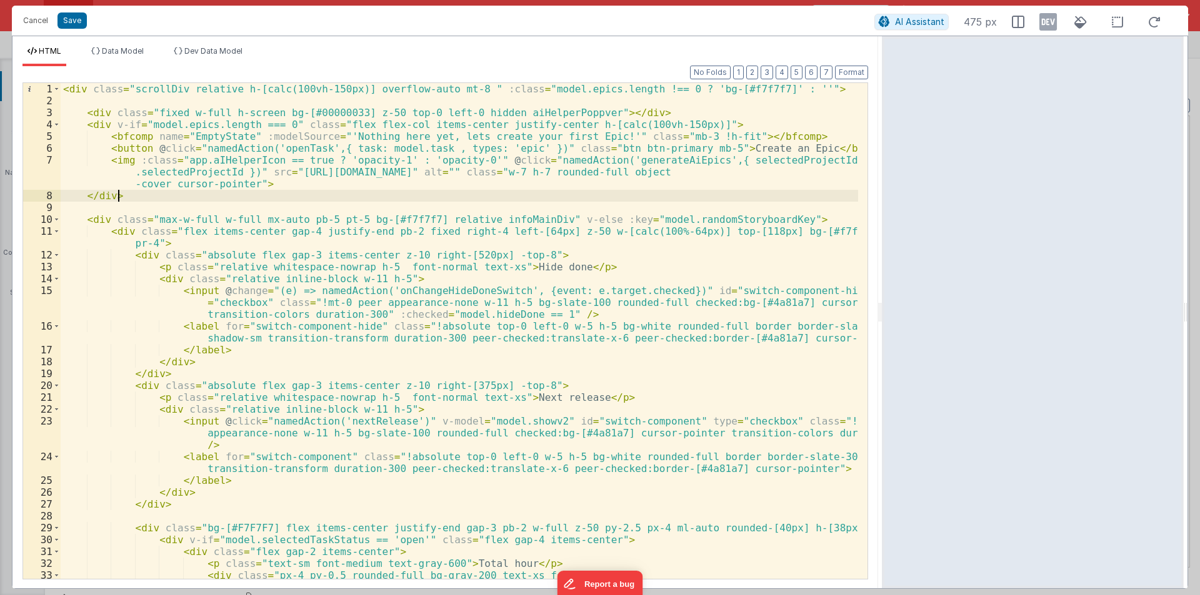
click at [105, 205] on div "< div class = "scrollDiv relative h-[calc(100vh-150px)] overflow-auto mt-8 " :c…" at bounding box center [459, 349] width 797 height 532
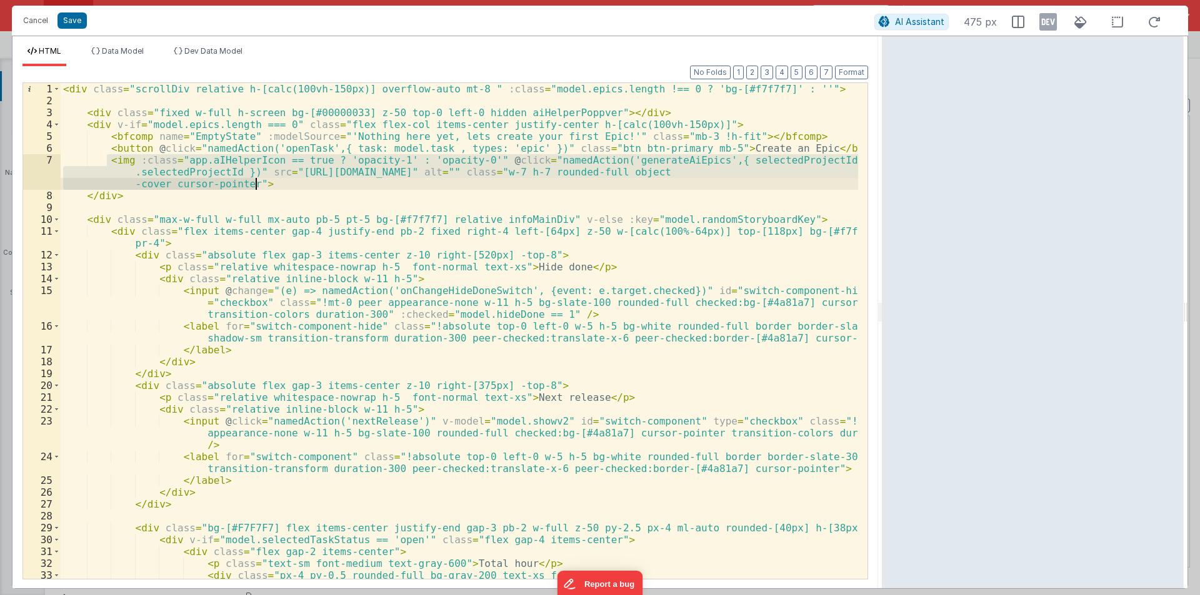
drag, startPoint x: 106, startPoint y: 159, endPoint x: 262, endPoint y: 181, distance: 157.1
click at [262, 181] on div "< div class = "scrollDiv relative h-[calc(100vh-150px)] overflow-auto mt-8 " :c…" at bounding box center [459, 349] width 797 height 532
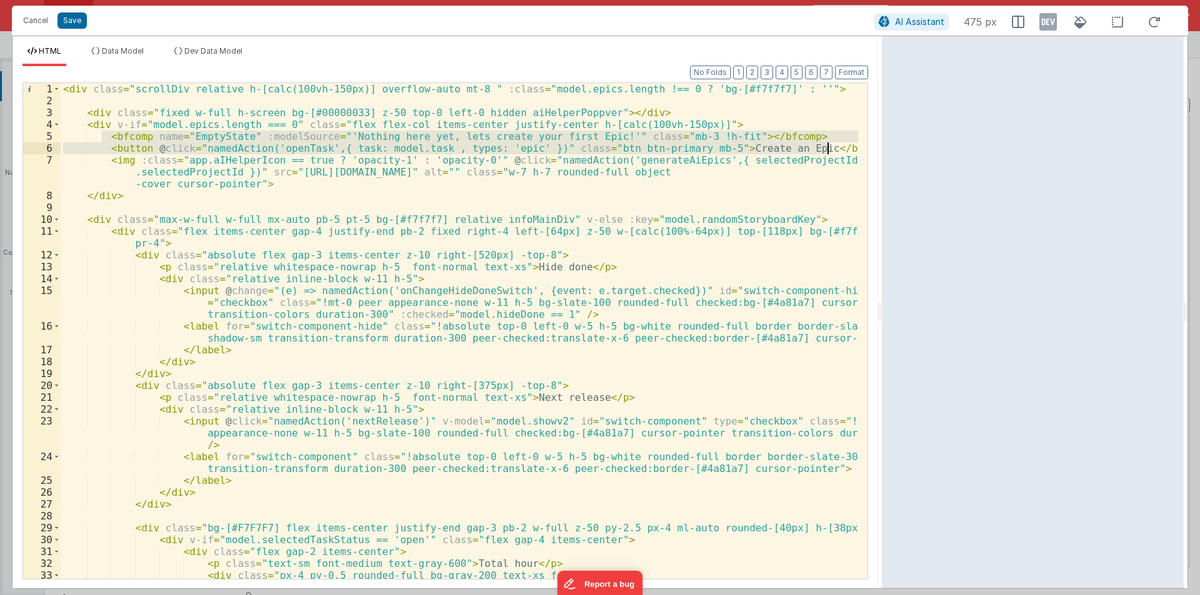
drag, startPoint x: 101, startPoint y: 134, endPoint x: 827, endPoint y: 148, distance: 726.7
click at [827, 148] on div "< div class = "scrollDiv relative h-[calc(100vh-150px)] overflow-auto mt-8 " :c…" at bounding box center [459, 349] width 797 height 532
click at [842, 147] on div "< div class = "scrollDiv relative h-[calc(100vh-150px)] overflow-auto mt-8 " :c…" at bounding box center [459, 331] width 797 height 496
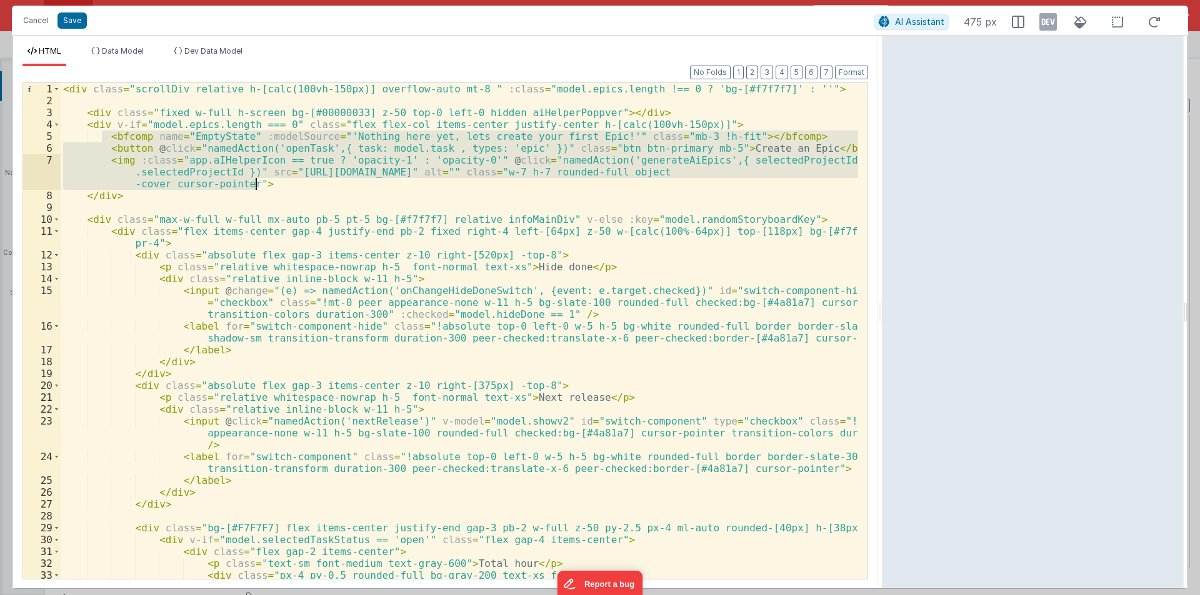
drag, startPoint x: 102, startPoint y: 136, endPoint x: 257, endPoint y: 185, distance: 162.6
click at [257, 185] on div "< div class = "scrollDiv relative h-[calc(100vh-150px)] overflow-auto mt-8 " :c…" at bounding box center [459, 349] width 797 height 532
click at [257, 185] on div "< div class = "scrollDiv relative h-[calc(100vh-150px)] overflow-auto mt-8 " :c…" at bounding box center [459, 331] width 797 height 496
drag, startPoint x: 102, startPoint y: 132, endPoint x: 261, endPoint y: 181, distance: 166.2
click at [261, 181] on div "< div class = "scrollDiv relative h-[calc(100vh-150px)] overflow-auto mt-8 " :c…" at bounding box center [459, 349] width 797 height 532
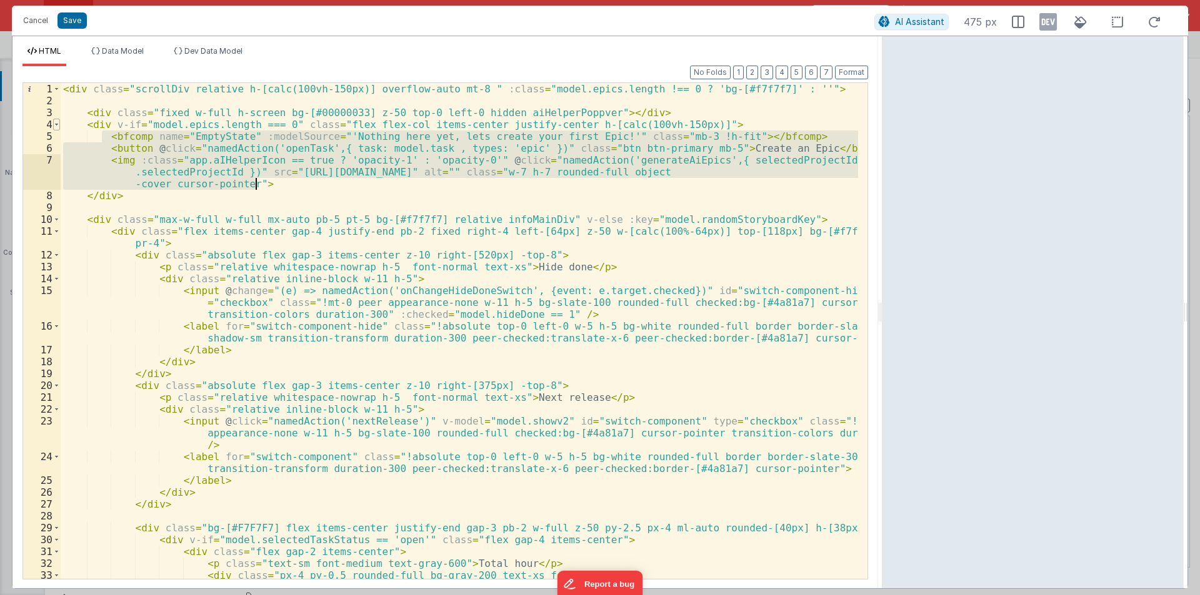
click at [58, 122] on span at bounding box center [56, 125] width 7 height 12
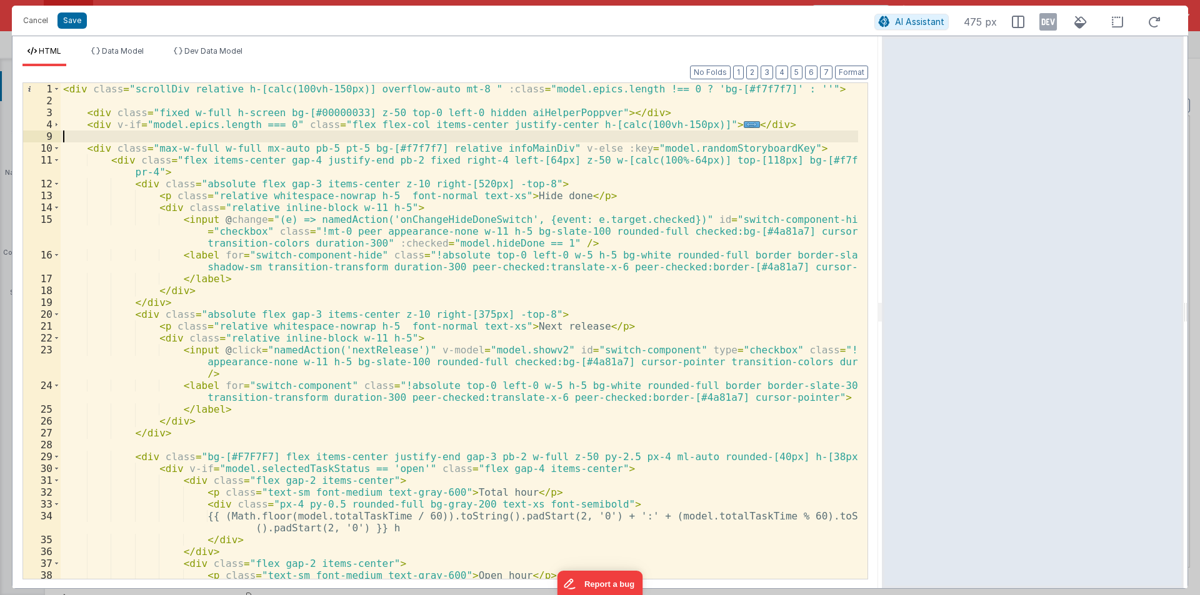
click at [91, 132] on div "< div class = "scrollDiv relative h-[calc(100vh-150px)] overflow-auto mt-8 " :c…" at bounding box center [459, 343] width 797 height 520
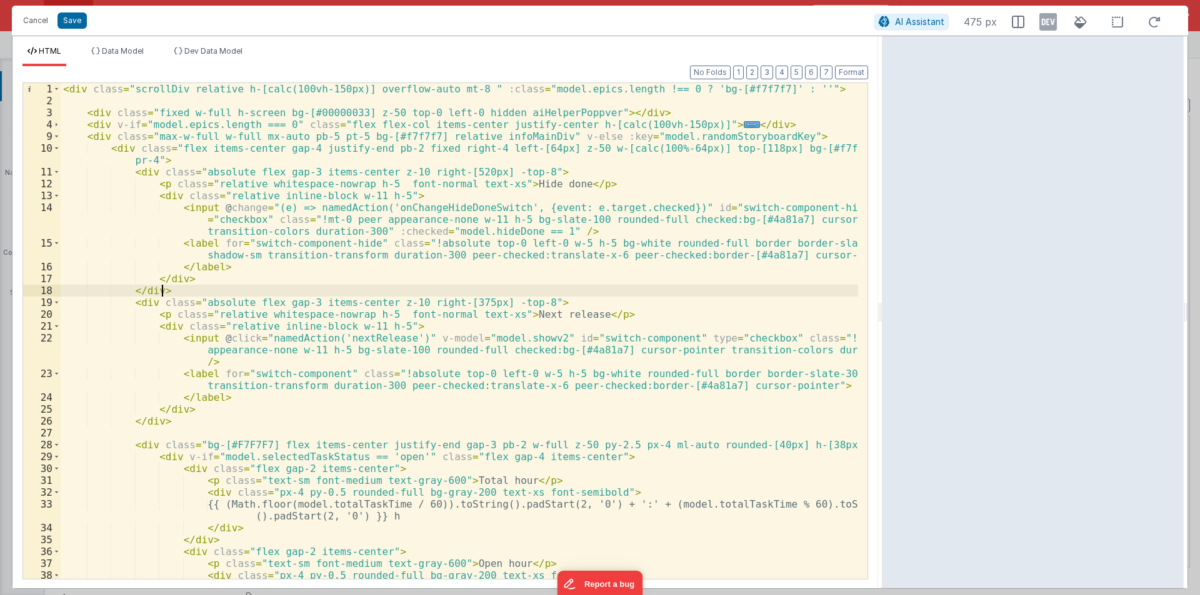
click at [211, 293] on div "< div class = "scrollDiv relative h-[calc(100vh-150px)] overflow-auto mt-8 " :c…" at bounding box center [459, 349] width 797 height 532
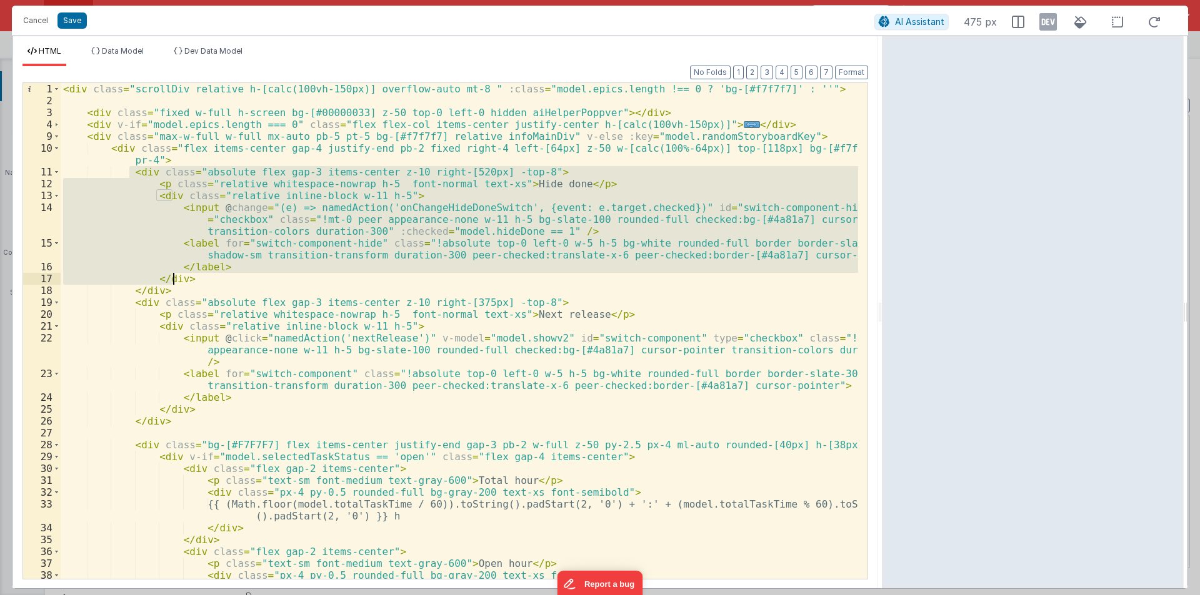
drag, startPoint x: 127, startPoint y: 174, endPoint x: 179, endPoint y: 286, distance: 123.0
click at [179, 286] on div "< div class = "scrollDiv relative h-[calc(100vh-150px)] overflow-auto mt-8 " :c…" at bounding box center [459, 349] width 797 height 532
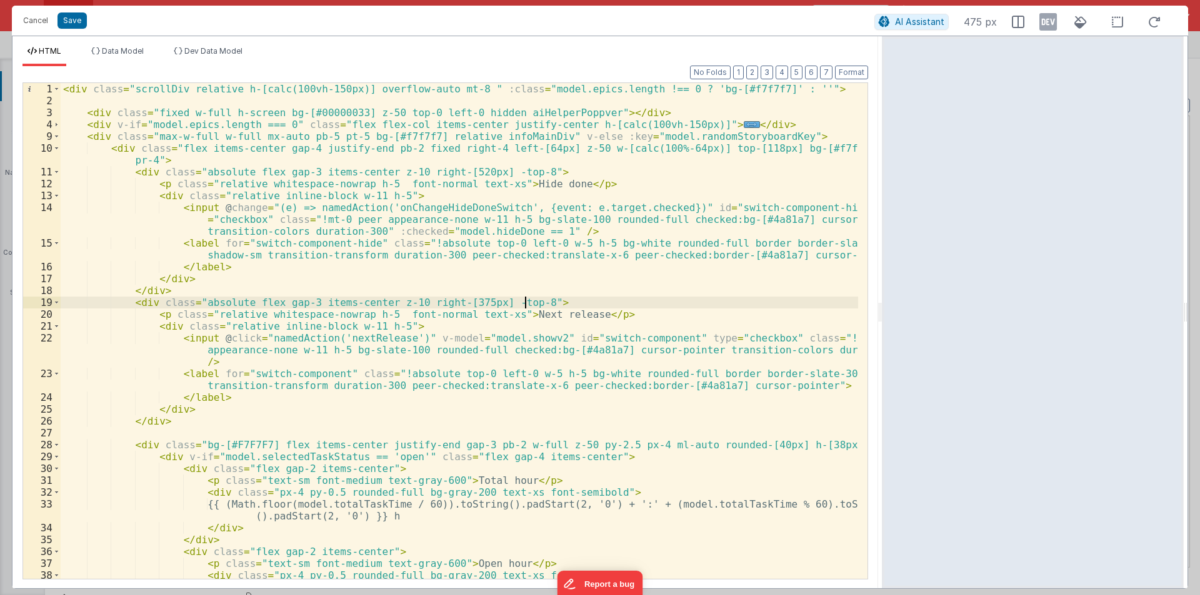
click at [531, 304] on div "< div class = "scrollDiv relative h-[calc(100vh-150px)] overflow-auto mt-8 " :c…" at bounding box center [459, 349] width 797 height 532
click at [57, 330] on span at bounding box center [56, 326] width 7 height 12
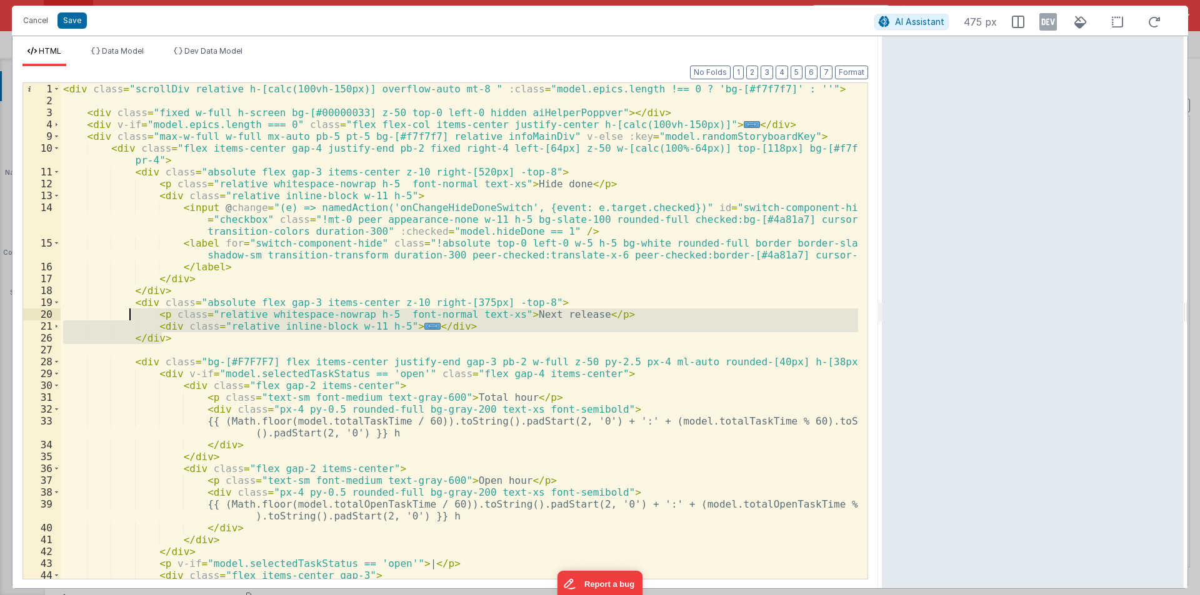
drag, startPoint x: 169, startPoint y: 336, endPoint x: 128, endPoint y: 312, distance: 47.6
click at [128, 312] on div "< div class = "scrollDiv relative h-[calc(100vh-150px)] overflow-auto mt-8 " :c…" at bounding box center [459, 349] width 797 height 532
click at [169, 339] on div "< div class = "scrollDiv relative h-[calc(100vh-150px)] overflow-auto mt-8 " :c…" at bounding box center [459, 331] width 797 height 496
drag, startPoint x: 126, startPoint y: 304, endPoint x: 167, endPoint y: 340, distance: 55.4
click at [167, 340] on div "< div class = "scrollDiv relative h-[calc(100vh-150px)] overflow-auto mt-8 " :c…" at bounding box center [459, 349] width 797 height 532
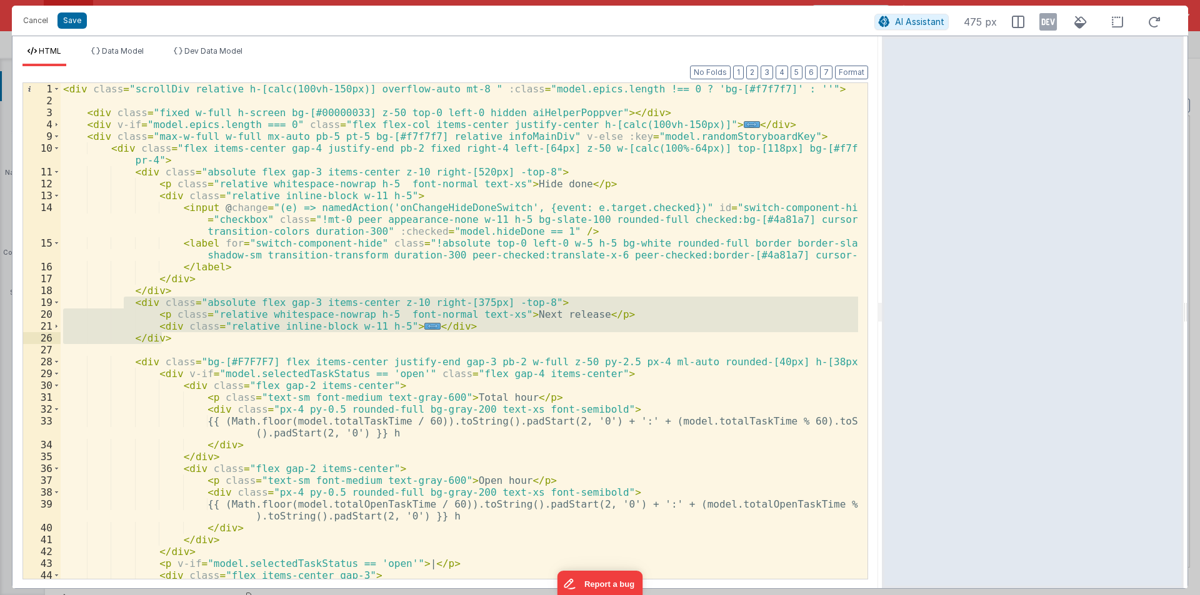
click at [173, 339] on div "< div class = "scrollDiv relative h-[calc(100vh-150px)] overflow-auto mt-8 " :c…" at bounding box center [459, 331] width 797 height 496
drag, startPoint x: 126, startPoint y: 301, endPoint x: 164, endPoint y: 335, distance: 51.3
click at [164, 335] on div "< div class = "scrollDiv relative h-[calc(100vh-150px)] overflow-auto mt-8 " :c…" at bounding box center [459, 349] width 797 height 532
click at [176, 337] on div "< div class = "scrollDiv relative h-[calc(100vh-150px)] overflow-auto mt-8 " :c…" at bounding box center [459, 331] width 797 height 496
drag, startPoint x: 130, startPoint y: 304, endPoint x: 163, endPoint y: 340, distance: 49.5
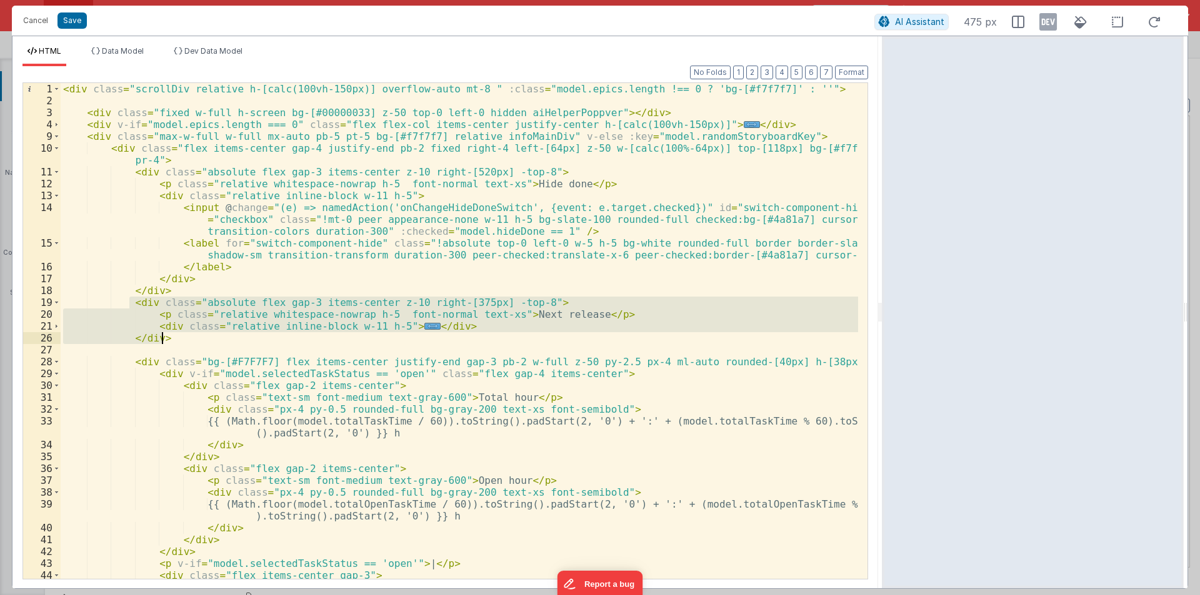
click at [163, 340] on div "< div class = "scrollDiv relative h-[calc(100vh-150px)] overflow-auto mt-8 " :c…" at bounding box center [459, 349] width 797 height 532
click at [168, 340] on div "< div class = "scrollDiv relative h-[calc(100vh-150px)] overflow-auto mt-8 " :c…" at bounding box center [459, 331] width 797 height 496
drag, startPoint x: 130, startPoint y: 302, endPoint x: 169, endPoint y: 335, distance: 50.6
click at [169, 335] on div "< div class = "scrollDiv relative h-[calc(100vh-150px)] overflow-auto mt-8 " :c…" at bounding box center [459, 349] width 797 height 532
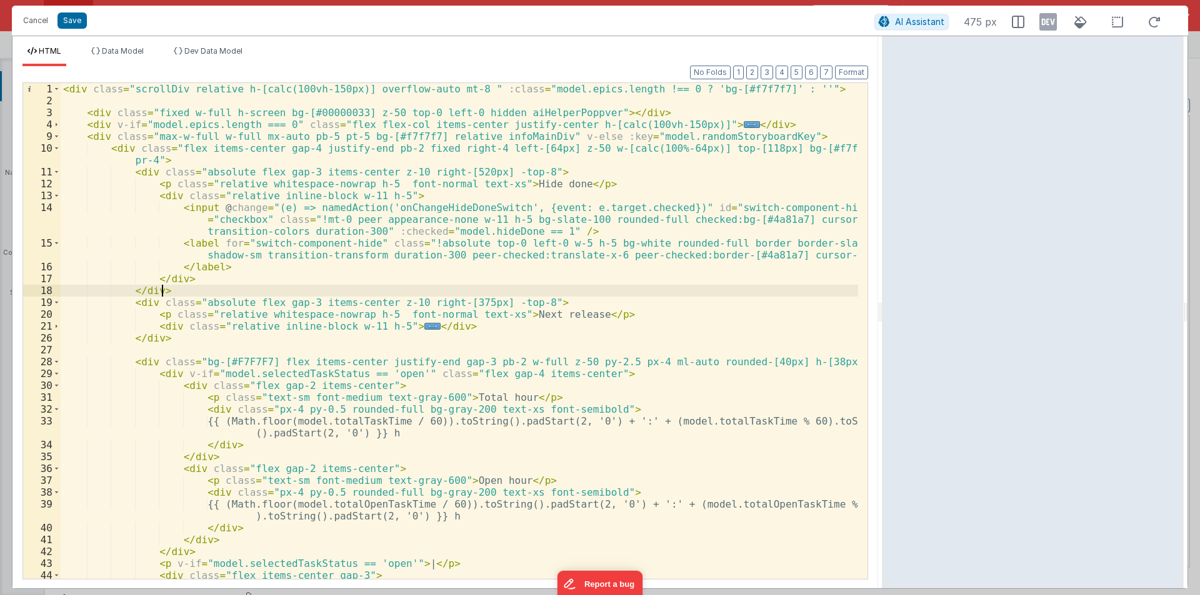
click at [174, 289] on div "< div class = "scrollDiv relative h-[calc(100vh-150px)] overflow-auto mt-8 " :c…" at bounding box center [459, 349] width 797 height 532
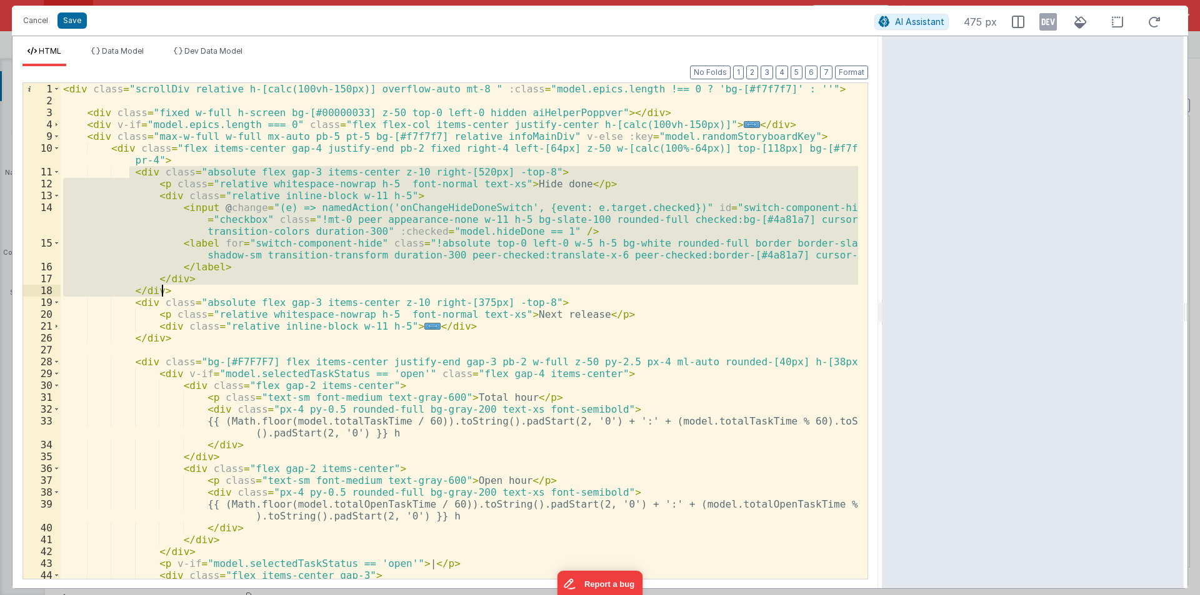
drag, startPoint x: 129, startPoint y: 174, endPoint x: 169, endPoint y: 286, distance: 118.8
click at [169, 286] on div "< div class = "scrollDiv relative h-[calc(100vh-150px)] overflow-auto mt-8 " :c…" at bounding box center [459, 349] width 797 height 532
click at [148, 193] on div "< div class = "scrollDiv relative h-[calc(100vh-150px)] overflow-auto mt-8 " :c…" at bounding box center [459, 331] width 797 height 496
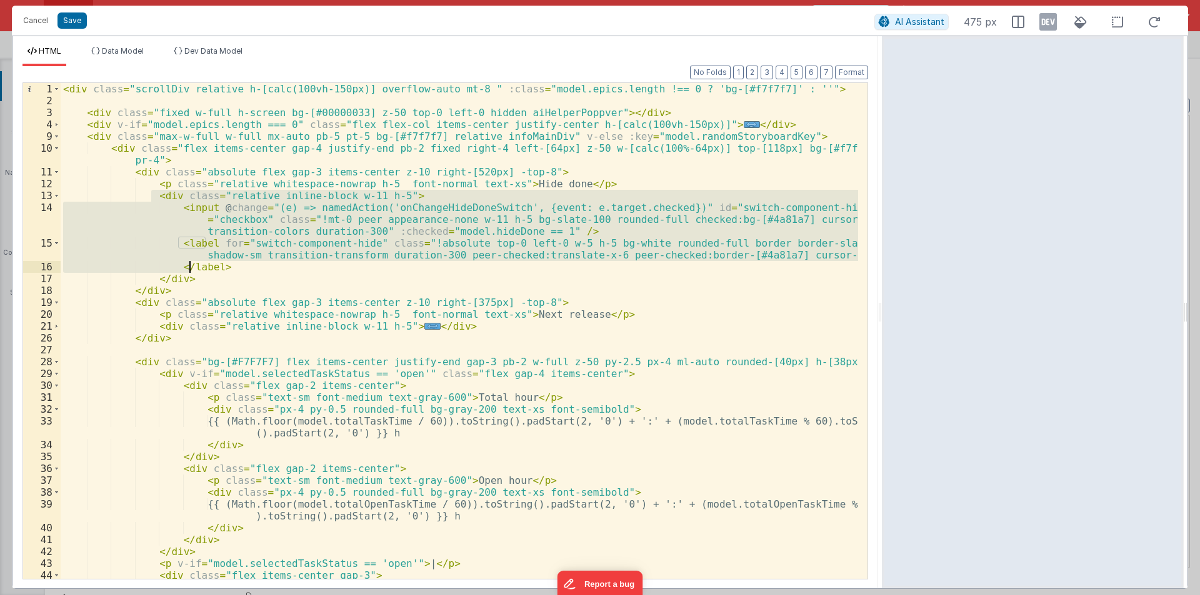
drag, startPoint x: 150, startPoint y: 197, endPoint x: 189, endPoint y: 276, distance: 87.2
click at [189, 276] on div "< div class = "scrollDiv relative h-[calc(100vh-150px)] overflow-auto mt-8 " :c…" at bounding box center [459, 349] width 797 height 532
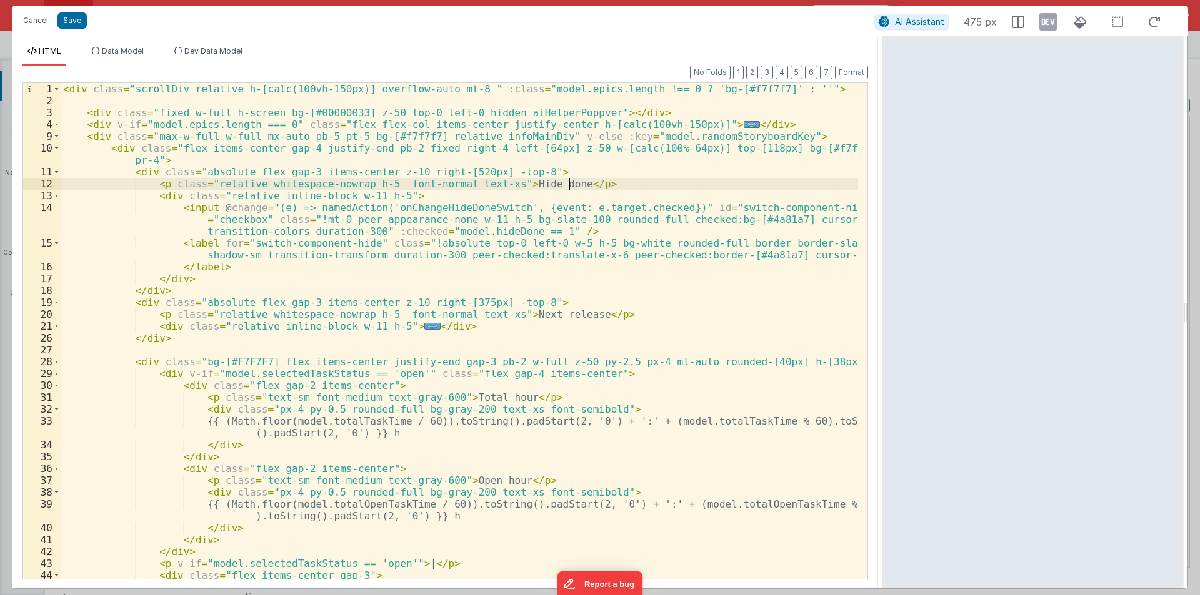
click at [574, 187] on div "< div class = "scrollDiv relative h-[calc(100vh-150px)] overflow-auto mt-8 " :c…" at bounding box center [459, 349] width 797 height 532
drag, startPoint x: 150, startPoint y: 185, endPoint x: 159, endPoint y: 197, distance: 15.3
click at [158, 197] on div "< div class = "scrollDiv relative h-[calc(100vh-150px)] overflow-auto mt-8 " :c…" at bounding box center [459, 349] width 797 height 532
click at [154, 199] on div "< div class = "scrollDiv relative h-[calc(100vh-150px)] overflow-auto mt-8 " :c…" at bounding box center [459, 331] width 797 height 496
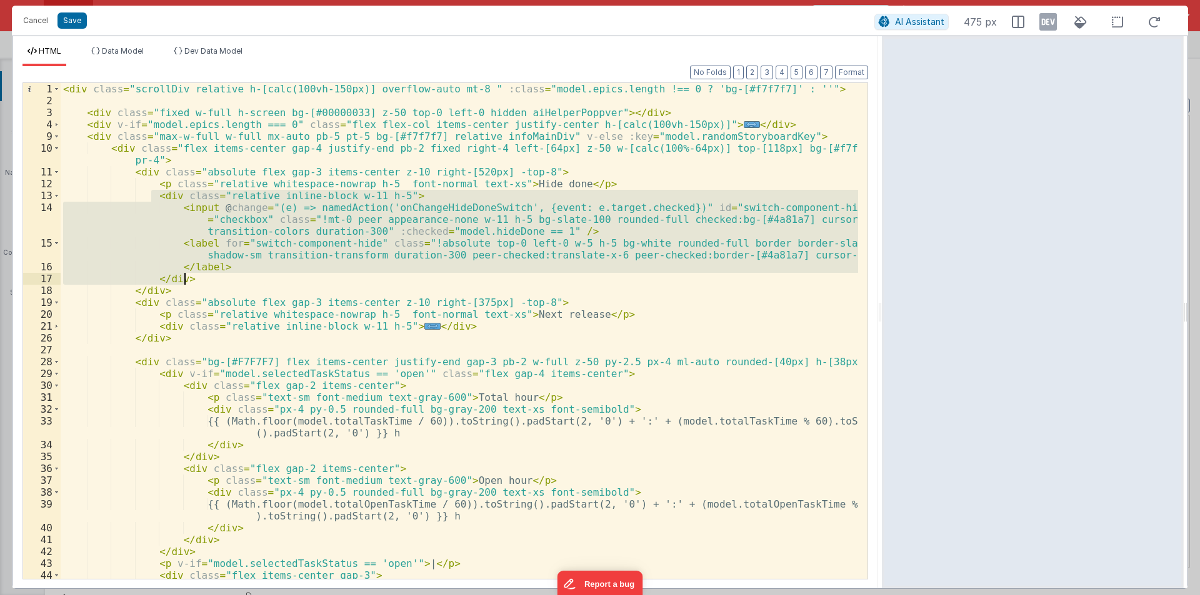
drag, startPoint x: 151, startPoint y: 194, endPoint x: 201, endPoint y: 279, distance: 98.0
click at [201, 279] on div "< div class = "scrollDiv relative h-[calc(100vh-150px)] overflow-auto mt-8 " :c…" at bounding box center [459, 349] width 797 height 532
click at [410, 195] on div "< div class = "scrollDiv relative h-[calc(100vh-150px)] overflow-auto mt-8 " :c…" at bounding box center [459, 331] width 797 height 496
drag, startPoint x: 151, startPoint y: 197, endPoint x: 187, endPoint y: 279, distance: 90.1
click at [187, 279] on div "< div class = "scrollDiv relative h-[calc(100vh-150px)] overflow-auto mt-8 " :c…" at bounding box center [459, 349] width 797 height 532
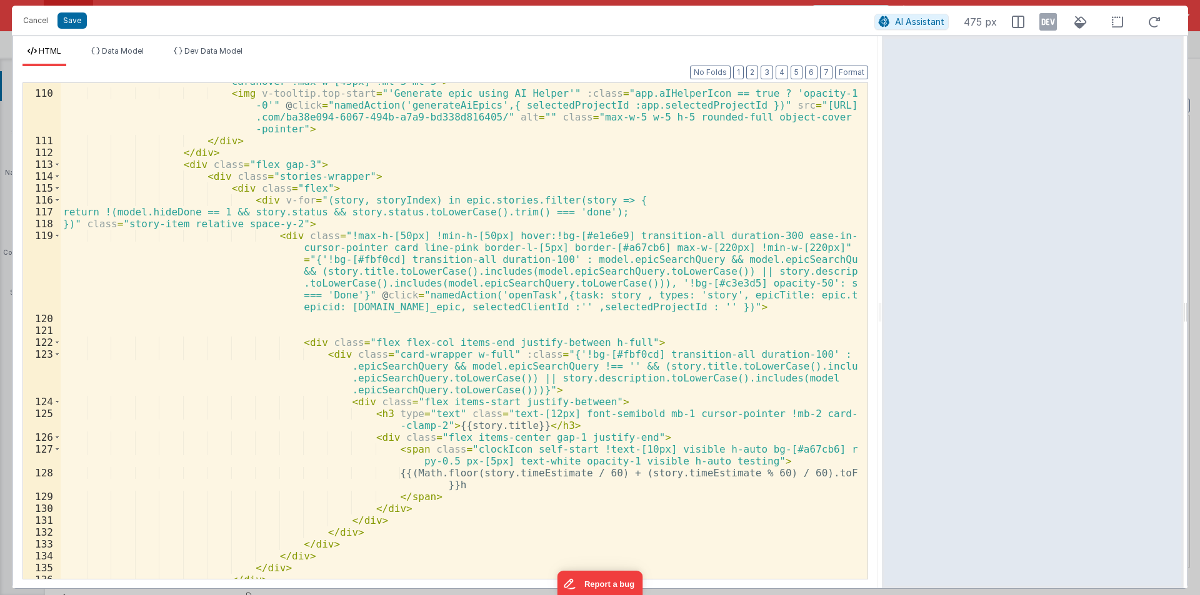
scroll to position [1574, 0]
click at [850, 69] on button "Format" at bounding box center [851, 73] width 33 height 14
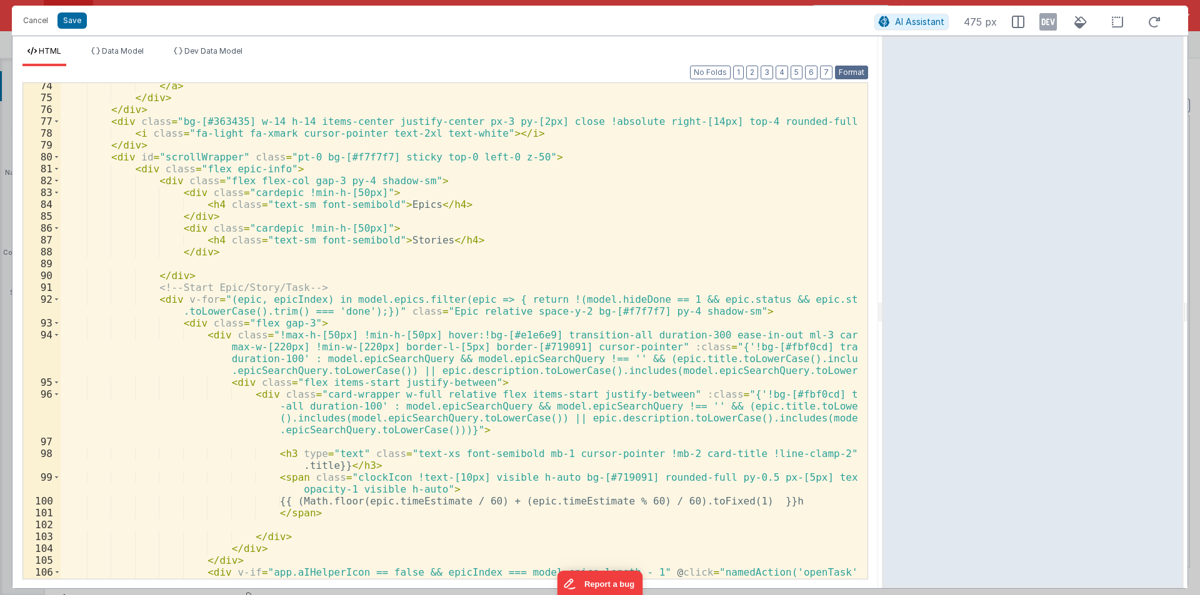
scroll to position [975, 0]
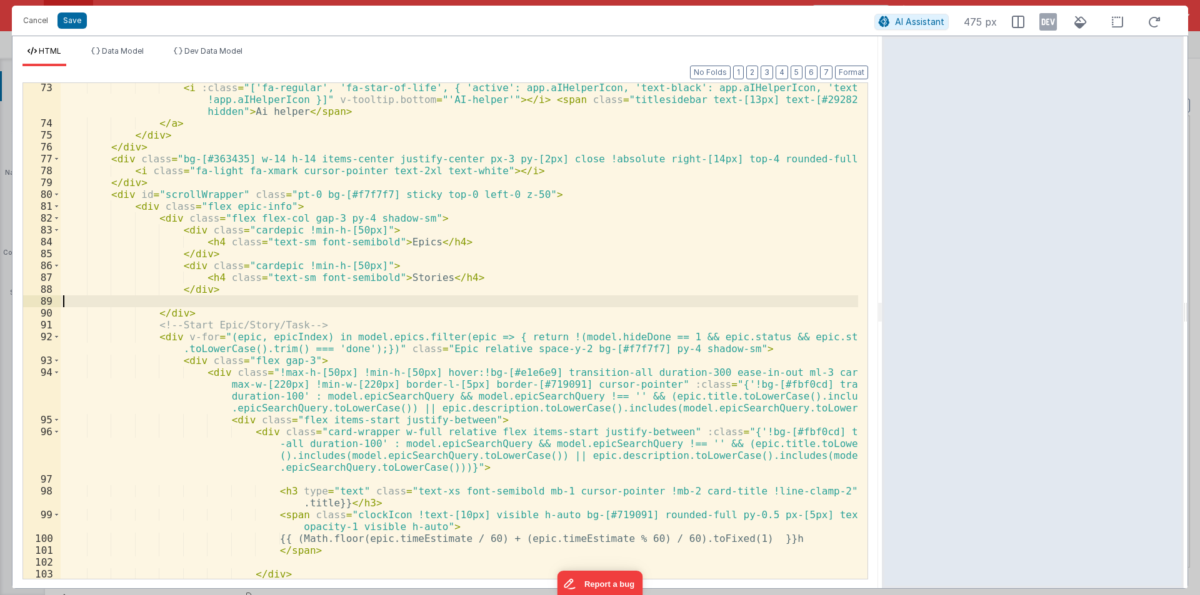
click at [175, 300] on div "< i :class = "['fa-regular', 'fa-star-of-life', { 'active': app.aIHelperIcon, '…" at bounding box center [459, 354] width 797 height 544
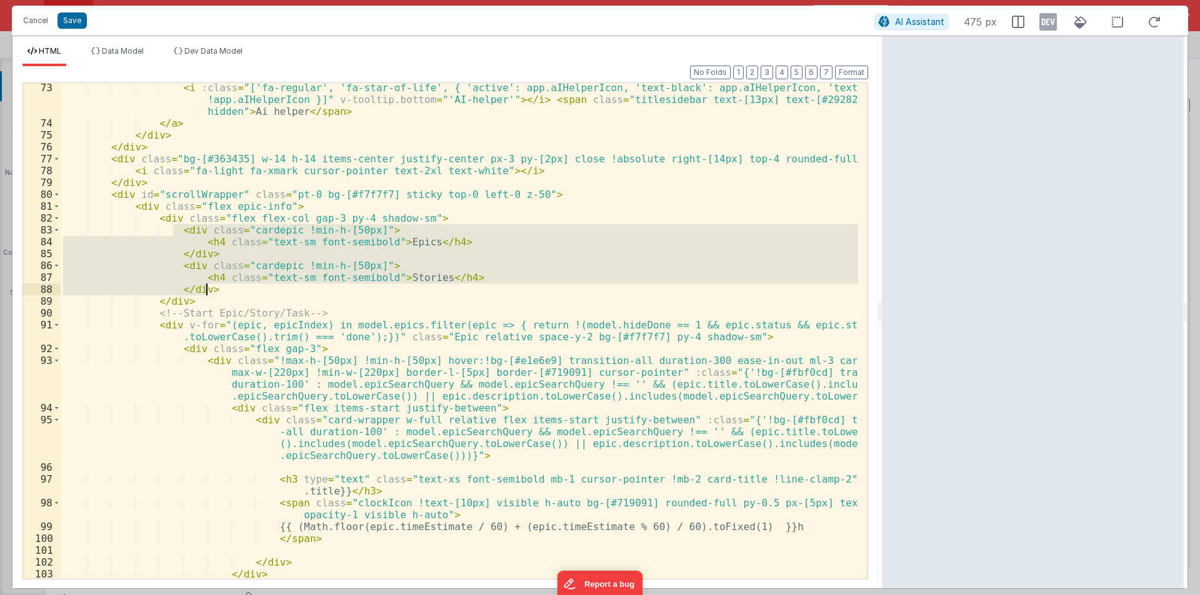
drag, startPoint x: 172, startPoint y: 227, endPoint x: 207, endPoint y: 286, distance: 68.7
click at [207, 286] on div "< i :class = "['fa-regular', 'fa-star-of-life', { 'active': app.aIHelperIcon, '…" at bounding box center [459, 354] width 797 height 544
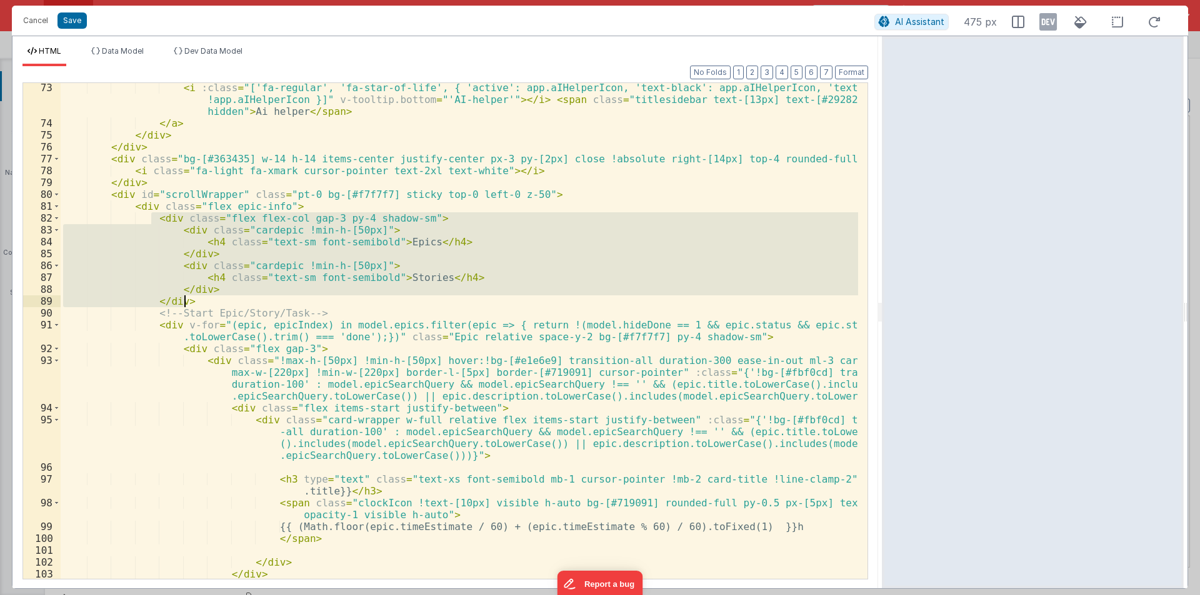
drag, startPoint x: 152, startPoint y: 219, endPoint x: 186, endPoint y: 304, distance: 90.8
click at [186, 304] on div "< i :class = "['fa-regular', 'fa-star-of-life', { 'active': app.aIHelperIcon, '…" at bounding box center [459, 354] width 797 height 544
click at [417, 218] on div "< i :class = "['fa-regular', 'fa-star-of-life', { 'active': app.aIHelperIcon, '…" at bounding box center [459, 331] width 797 height 496
drag, startPoint x: 152, startPoint y: 219, endPoint x: 182, endPoint y: 299, distance: 85.4
click at [182, 299] on div "< i :class = "['fa-regular', 'fa-star-of-life', { 'active': app.aIHelperIcon, '…" at bounding box center [459, 354] width 797 height 544
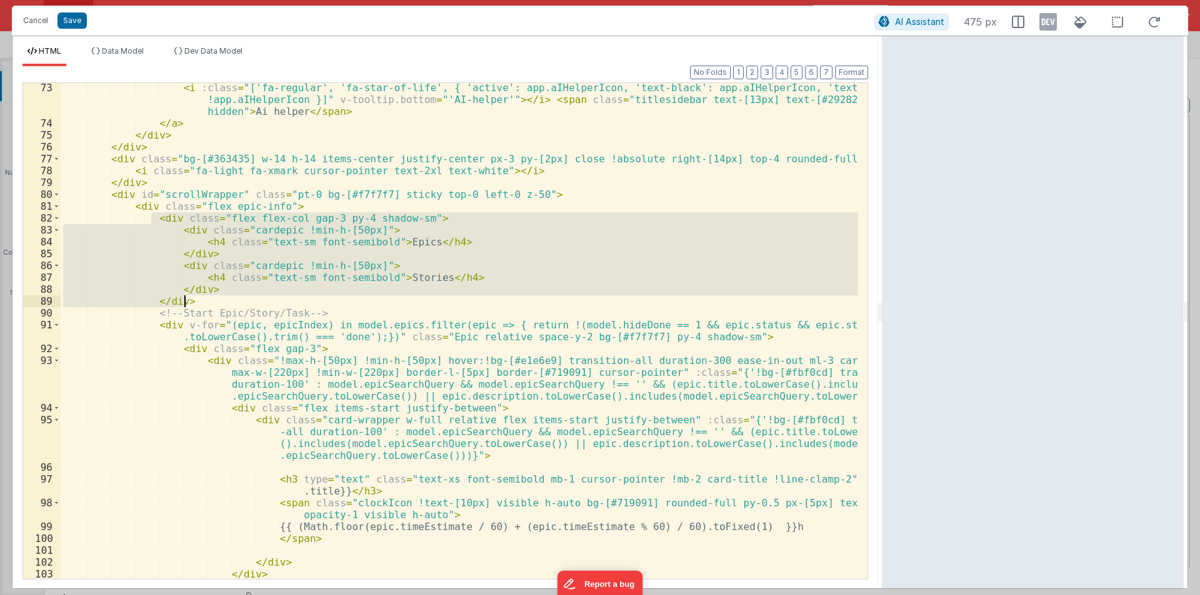
click at [192, 300] on div "< i :class = "['fa-regular', 'fa-star-of-life', { 'active': app.aIHelperIcon, '…" at bounding box center [459, 331] width 797 height 496
drag, startPoint x: 149, startPoint y: 215, endPoint x: 187, endPoint y: 301, distance: 94.3
click at [187, 301] on div "< i :class = "['fa-regular', 'fa-star-of-life', { 'active': app.aIHelperIcon, '…" at bounding box center [459, 354] width 797 height 544
click at [212, 292] on div "< i :class = "['fa-regular', 'fa-star-of-life', { 'active': app.aIHelperIcon, '…" at bounding box center [459, 331] width 797 height 496
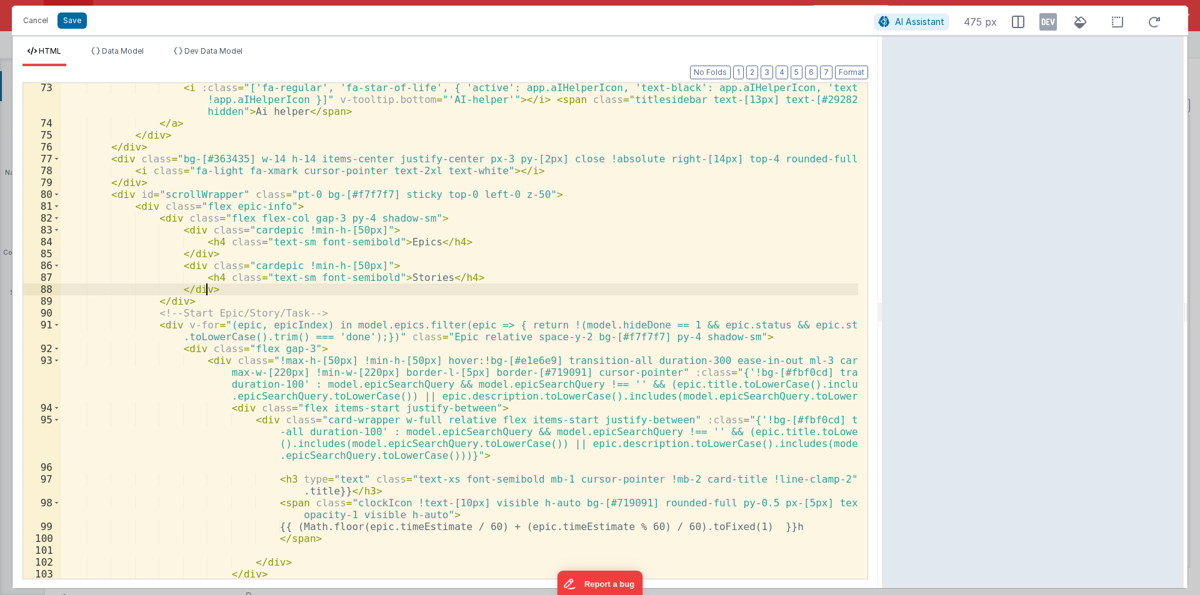
click at [287, 206] on div "< i :class = "['fa-regular', 'fa-star-of-life', { 'active': app.aIHelperIcon, '…" at bounding box center [459, 354] width 797 height 544
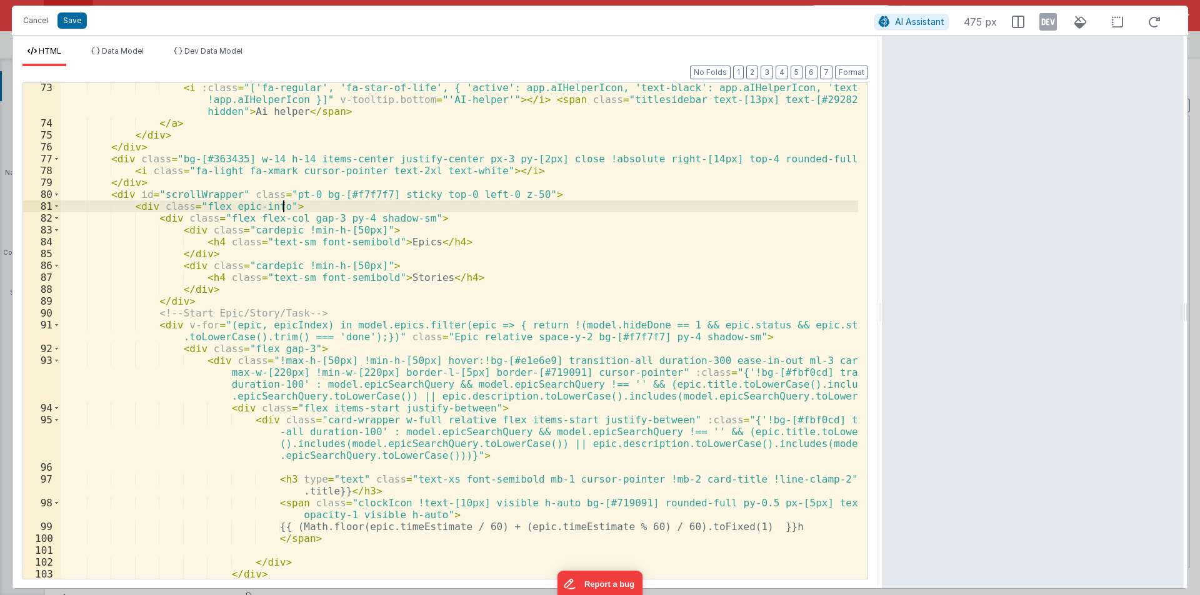
click at [281, 207] on div "< i :class = "['fa-regular', 'fa-star-of-life', { 'active': app.aIHelperIcon, '…" at bounding box center [459, 354] width 797 height 544
drag, startPoint x: 107, startPoint y: 192, endPoint x: 535, endPoint y: 193, distance: 427.3
click at [535, 193] on div "< i :class = "['fa-regular', 'fa-star-of-life', { 'active': app.aIHelperIcon, '…" at bounding box center [459, 354] width 797 height 544
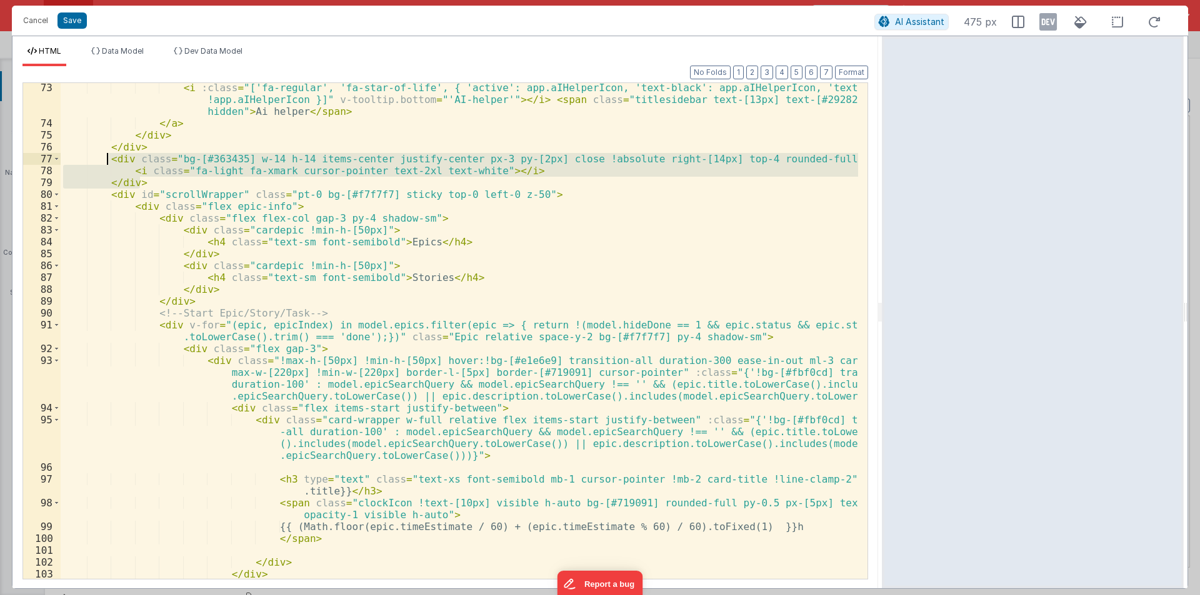
drag, startPoint x: 143, startPoint y: 183, endPoint x: 106, endPoint y: 155, distance: 46.9
click at [106, 155] on div "< i :class = "['fa-regular', 'fa-star-of-life', { 'active': app.aIHelperIcon, '…" at bounding box center [459, 354] width 797 height 544
click at [111, 159] on div "< i :class = "['fa-regular', 'fa-star-of-life', { 'active': app.aIHelperIcon, '…" at bounding box center [459, 331] width 797 height 496
drag, startPoint x: 108, startPoint y: 158, endPoint x: 149, endPoint y: 179, distance: 45.8
click at [149, 179] on div "< i :class = "['fa-regular', 'fa-star-of-life', { 'active': app.aIHelperIcon, '…" at bounding box center [459, 354] width 797 height 544
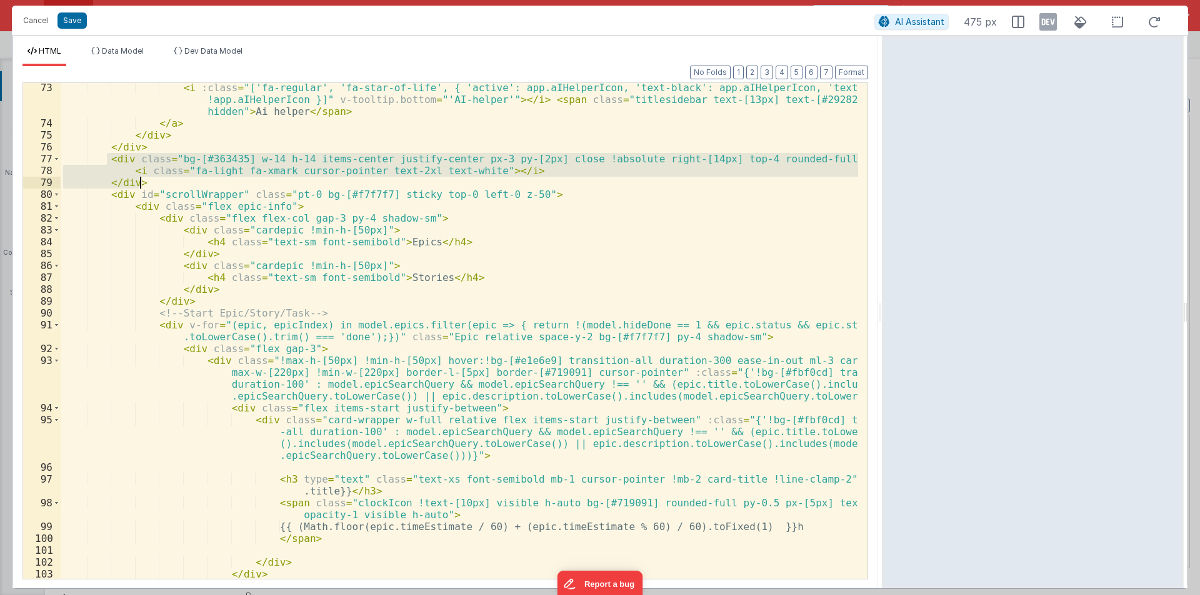
click at [148, 181] on div "< i :class = "['fa-regular', 'fa-star-of-life', { 'active': app.aIHelperIcon, '…" at bounding box center [459, 331] width 797 height 496
drag, startPoint x: 106, startPoint y: 161, endPoint x: 144, endPoint y: 182, distance: 42.8
click at [144, 182] on div "< i :class = "['fa-regular', 'fa-star-of-life', { 'active': app.aIHelperIcon, '…" at bounding box center [459, 354] width 797 height 544
click at [182, 197] on div "< i :class = "['fa-regular', 'fa-star-of-life', { 'active': app.aIHelperIcon, '…" at bounding box center [459, 354] width 797 height 544
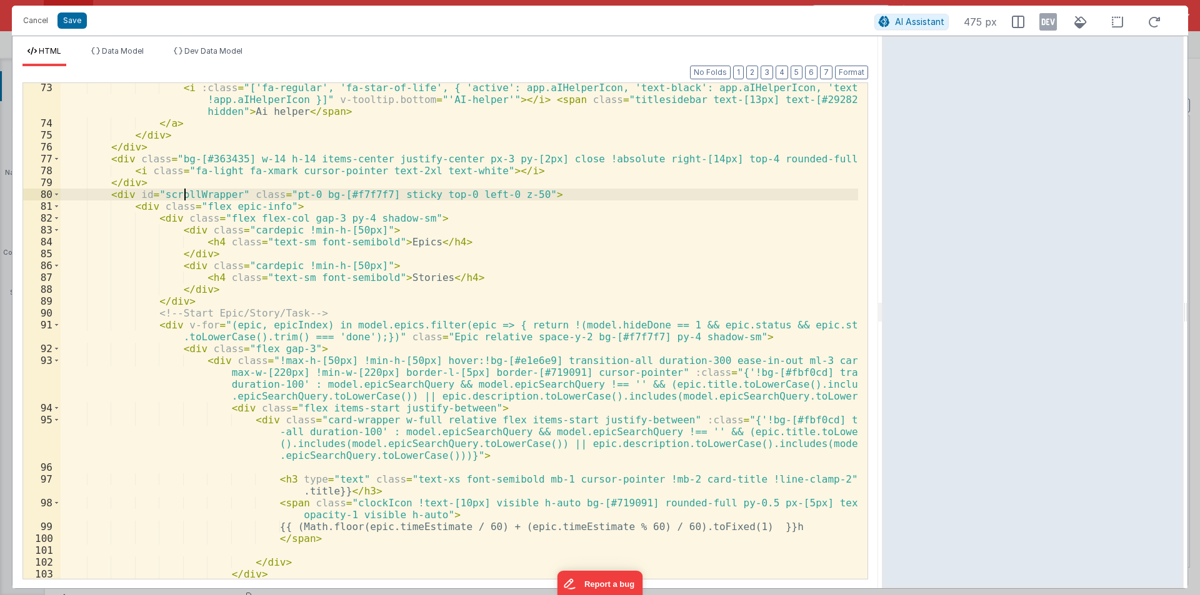
click at [182, 197] on div "< i :class = "['fa-regular', 'fa-star-of-life', { 'active': app.aIHelperIcon, '…" at bounding box center [459, 354] width 797 height 544
click at [212, 207] on div "< i :class = "['fa-regular', 'fa-star-of-life', { 'active': app.aIHelperIcon, '…" at bounding box center [459, 354] width 797 height 544
drag, startPoint x: 271, startPoint y: 208, endPoint x: 196, endPoint y: 207, distance: 75.0
click at [196, 207] on div "< i :class = "['fa-regular', 'fa-star-of-life', { 'active': app.aIHelperIcon, '…" at bounding box center [459, 354] width 797 height 544
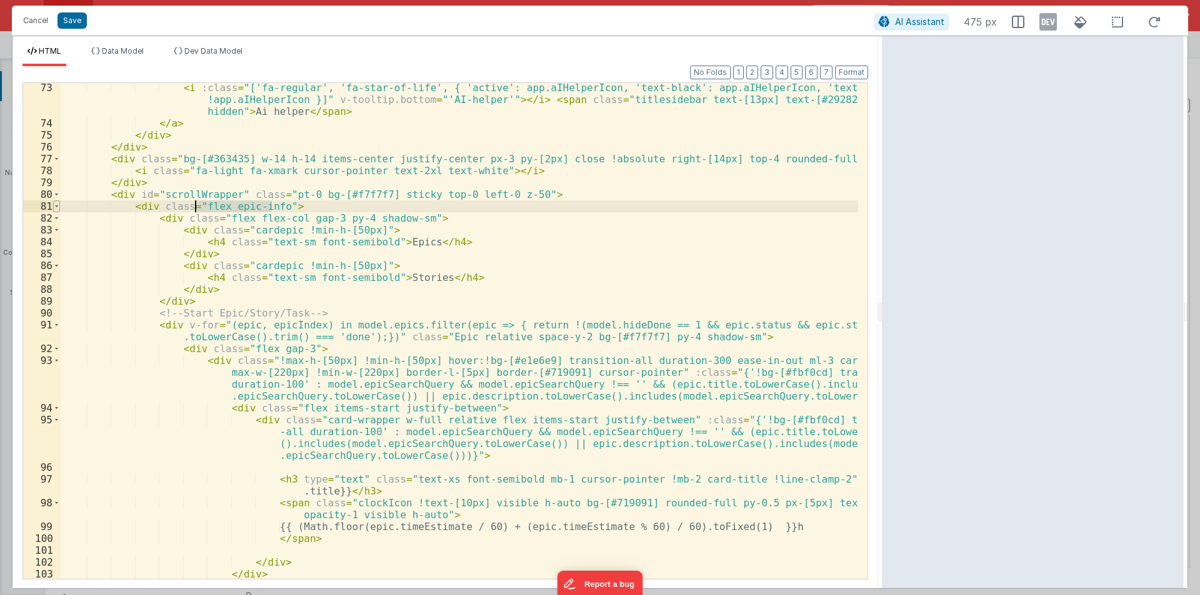
click at [58, 205] on span at bounding box center [56, 207] width 7 height 12
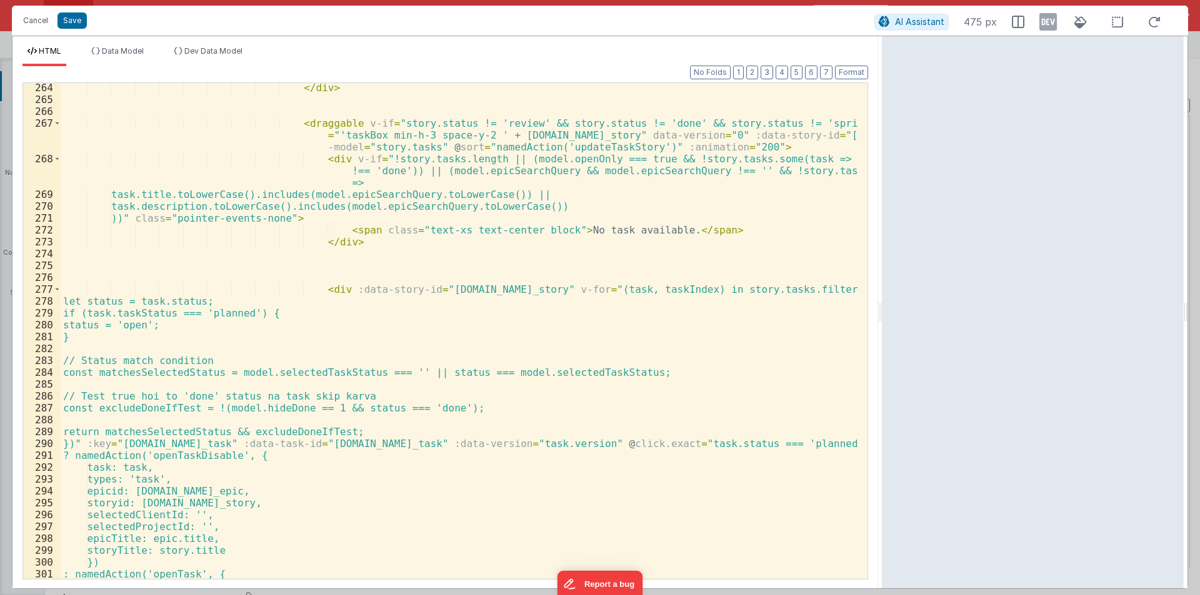
scroll to position [3149, 0]
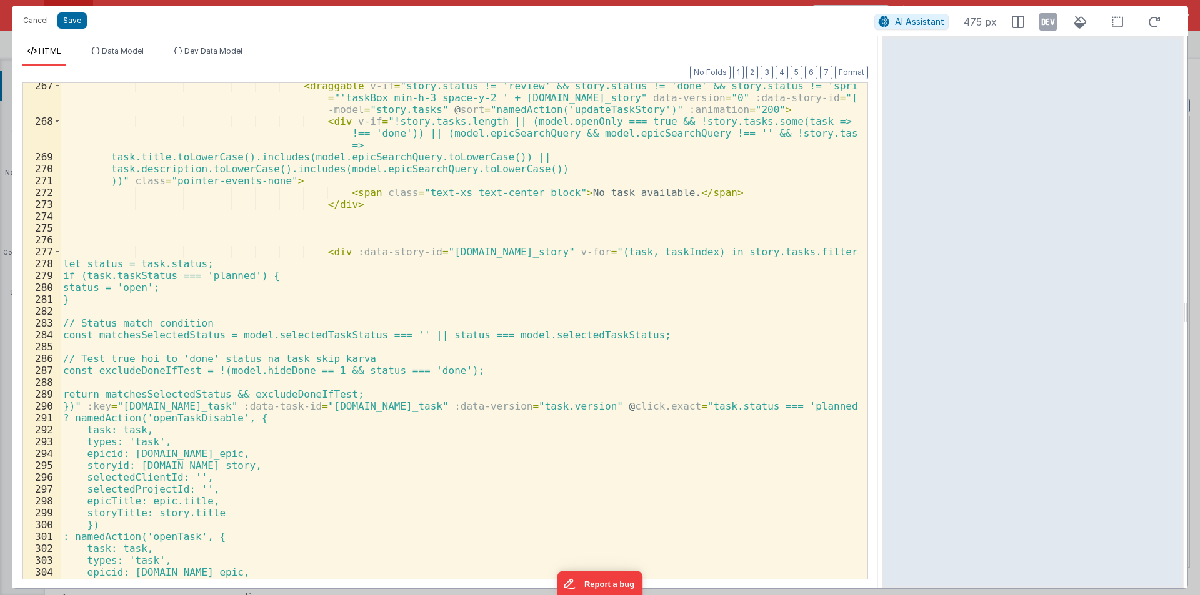
click at [835, 71] on div "Format 7 6 5 4 3 2 1 No Folds 267 268 269 270 271 272 273 274 275 276 277 278 2…" at bounding box center [444, 322] width 845 height 512
click at [841, 71] on button "Format" at bounding box center [851, 73] width 33 height 14
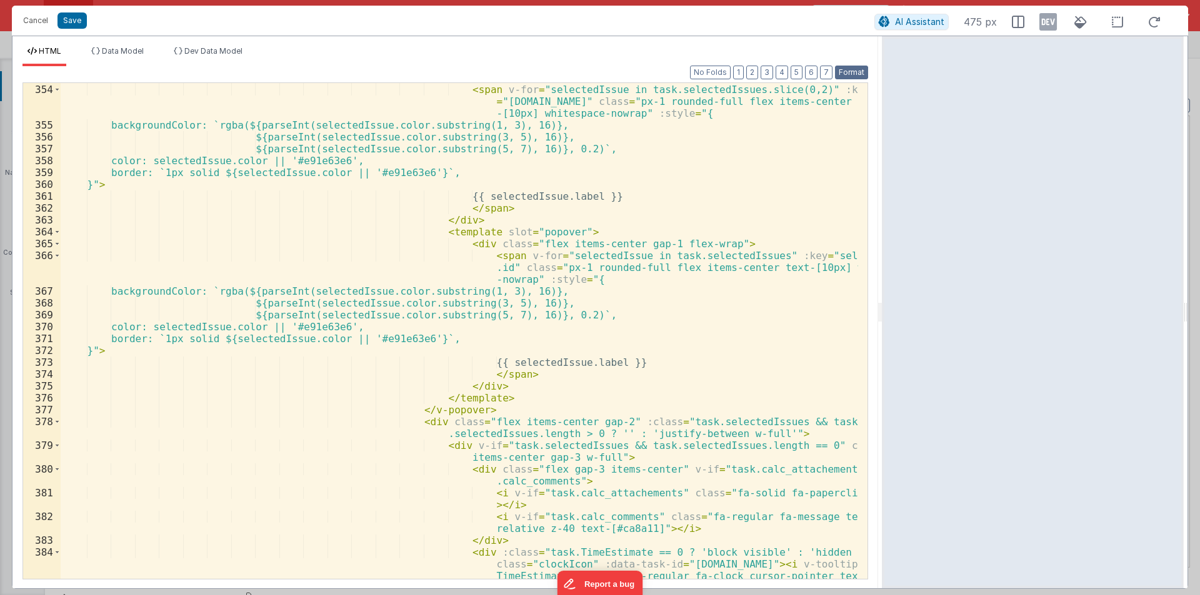
scroll to position [4536, 0]
